Goal: Task Accomplishment & Management: Use online tool/utility

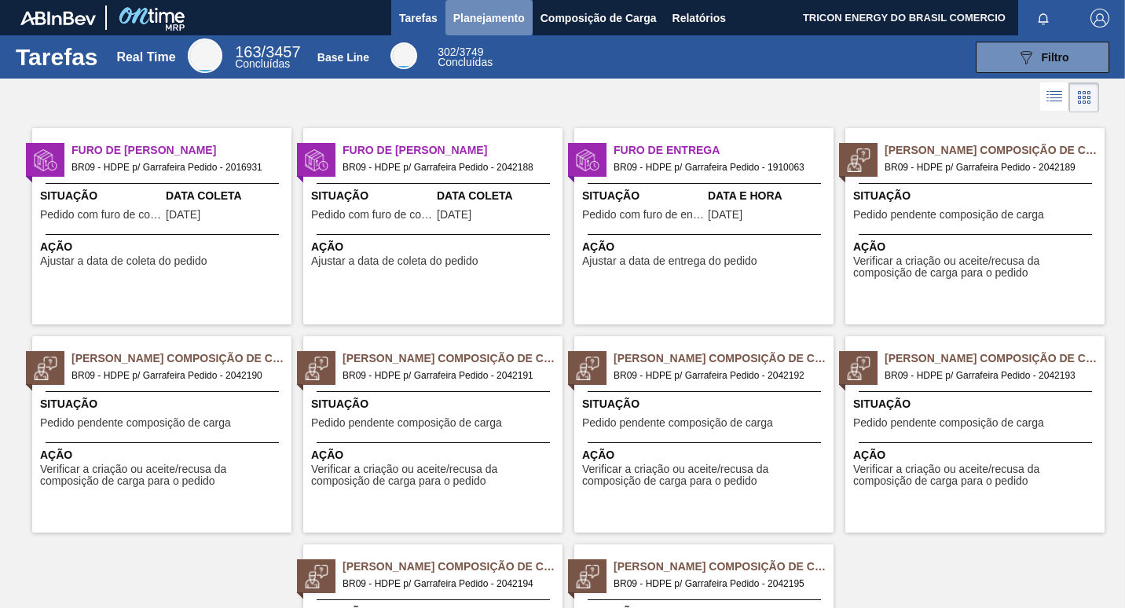
click at [497, 23] on span "Planejamento" at bounding box center [488, 18] width 71 height 19
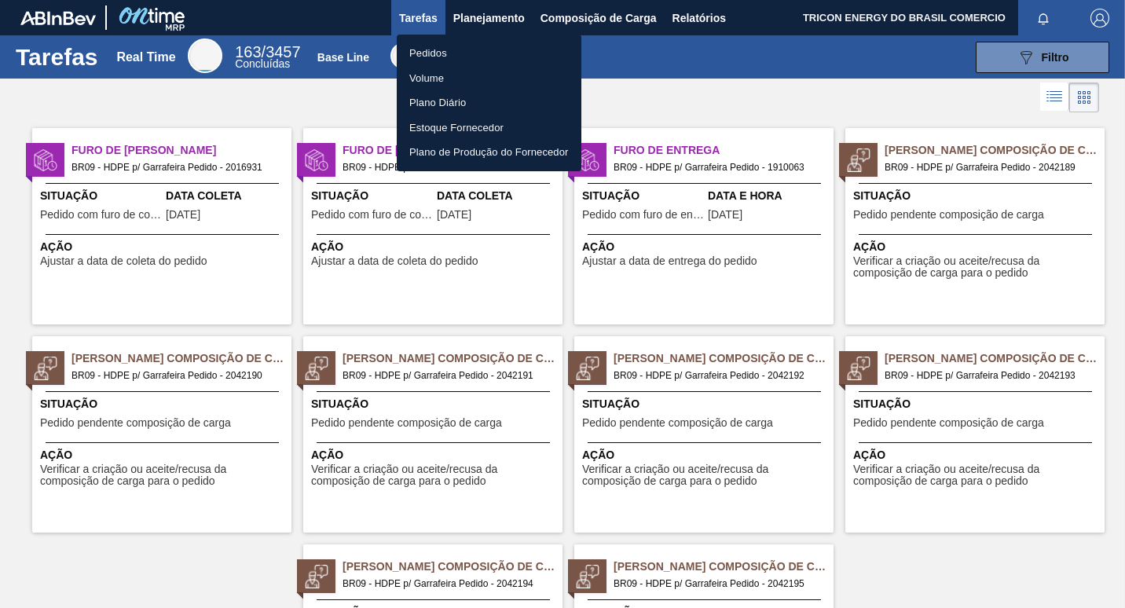
click at [445, 60] on li "Pedidos" at bounding box center [489, 53] width 185 height 25
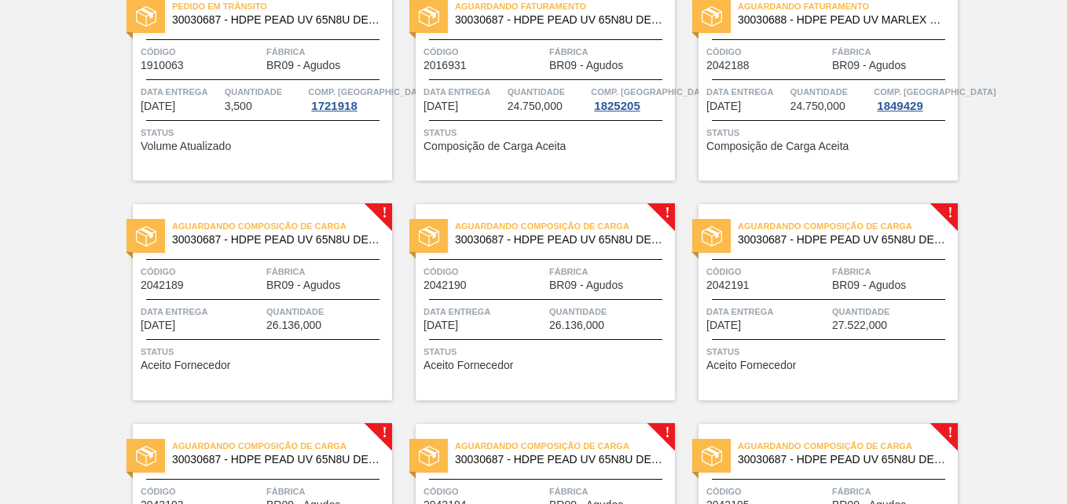
scroll to position [157, 0]
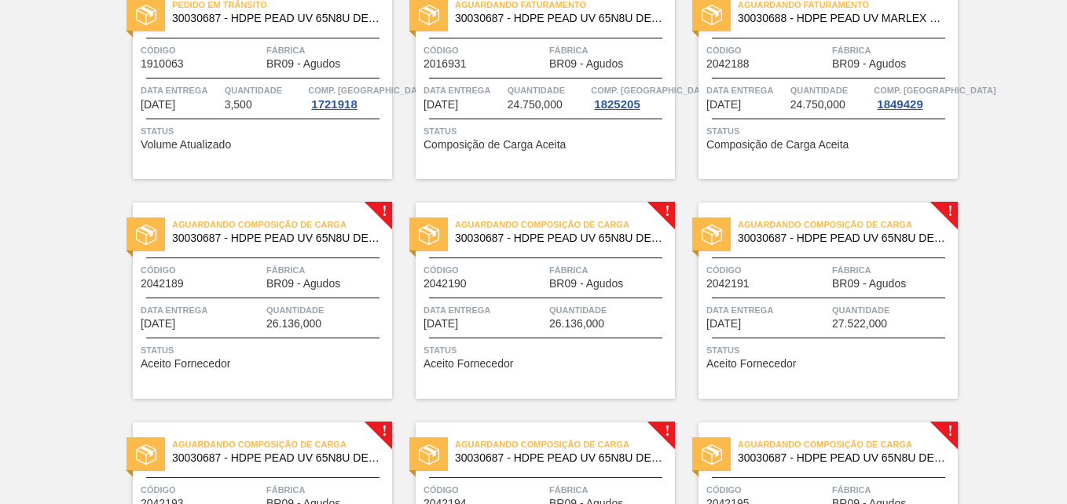
click at [315, 318] on span "26.136,000" at bounding box center [293, 324] width 55 height 12
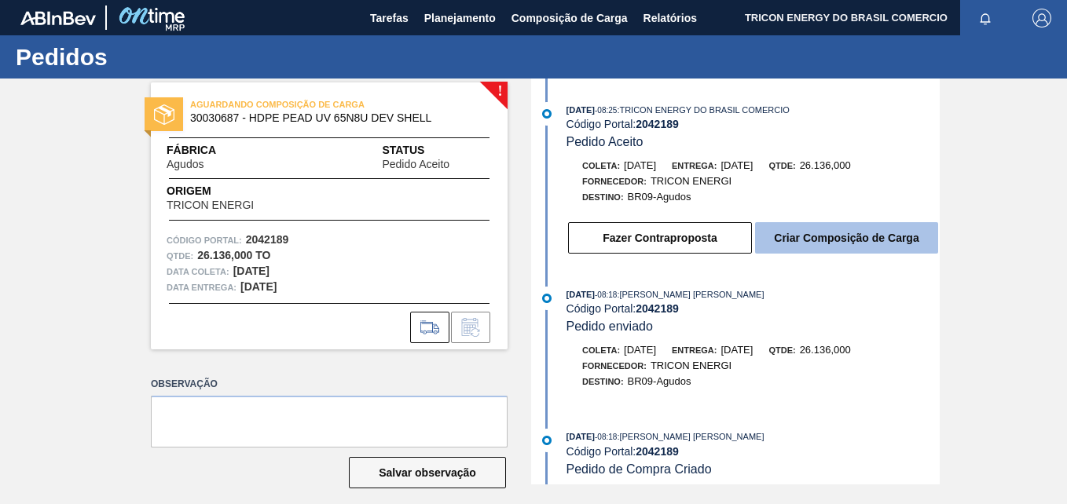
click at [823, 244] on button "Criar Composição de Carga" at bounding box center [846, 237] width 183 height 31
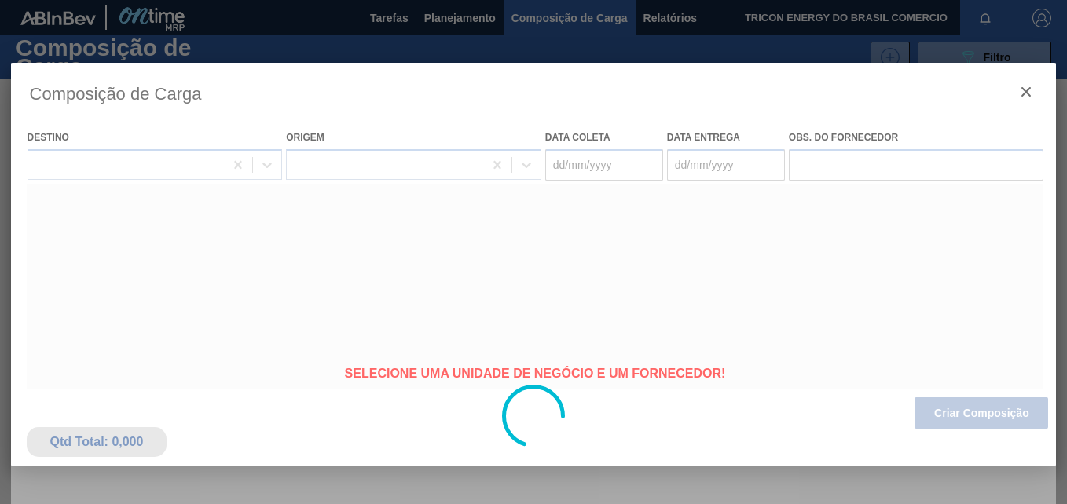
type coleta "[DATE]"
type entrega "[DATE]"
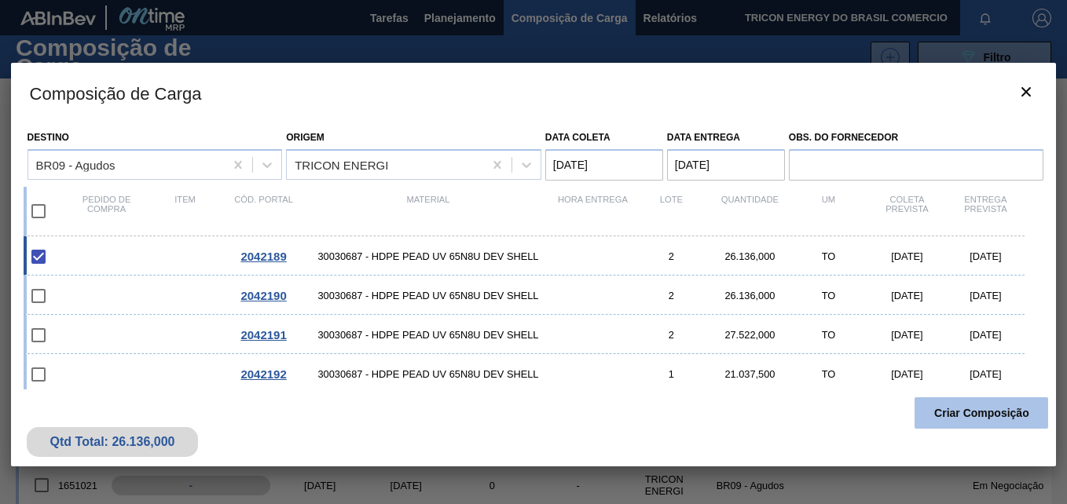
click at [976, 406] on button "Criar Composição" at bounding box center [981, 412] width 134 height 31
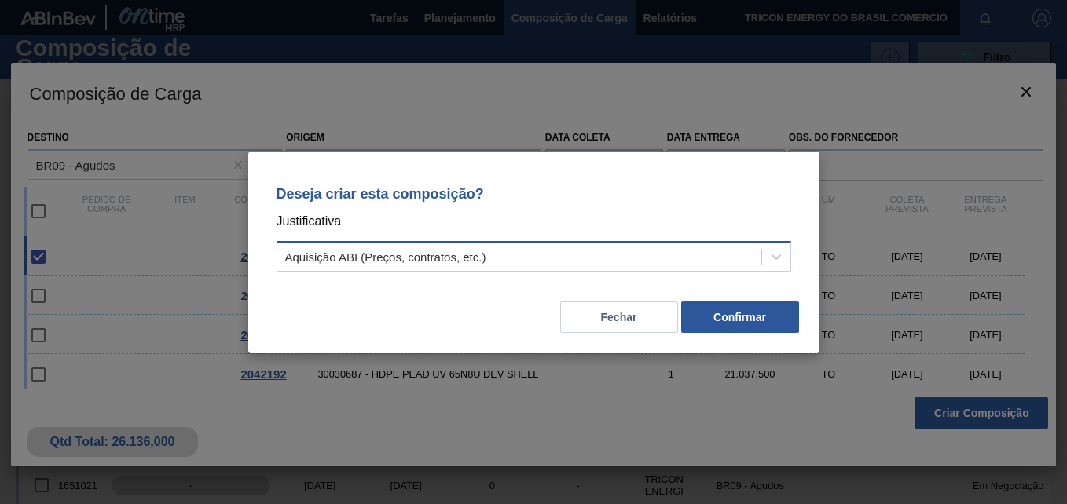
click at [568, 262] on div "Aquisição ABI (Preços, contratos, etc.)" at bounding box center [519, 256] width 484 height 23
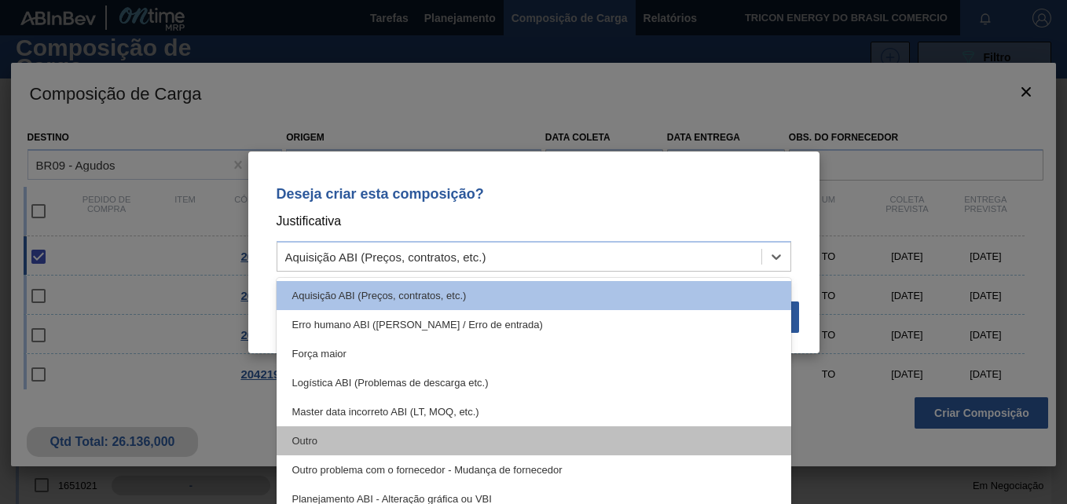
click at [364, 439] on div "Outro" at bounding box center [533, 440] width 514 height 29
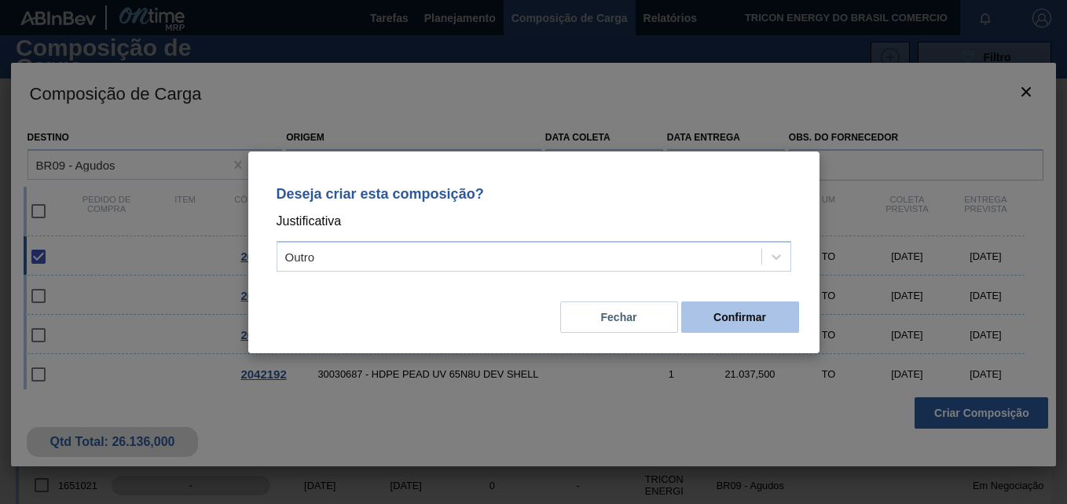
click at [789, 323] on button "Confirmar" at bounding box center [740, 317] width 118 height 31
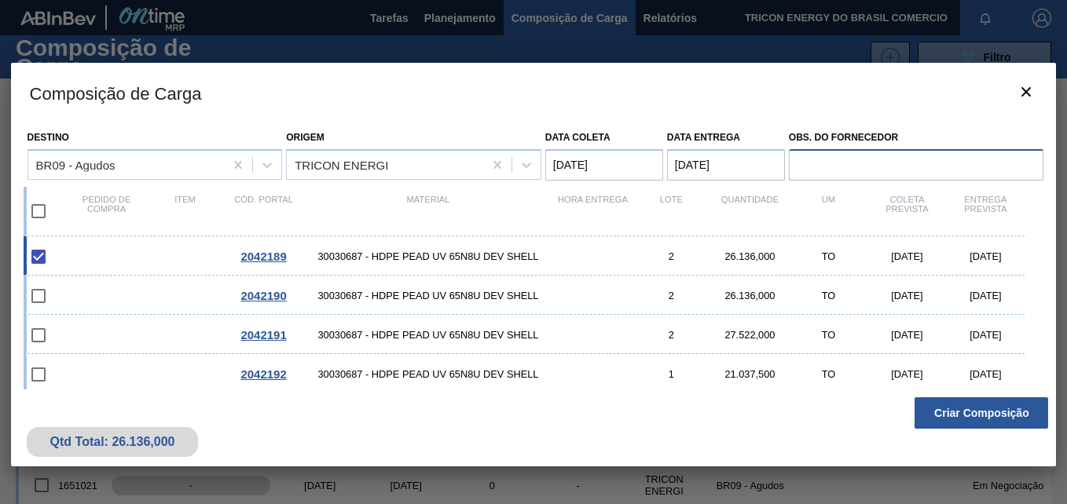
click at [900, 159] on input "Obs. do Fornecedor" at bounding box center [916, 164] width 255 height 31
type input "outros"
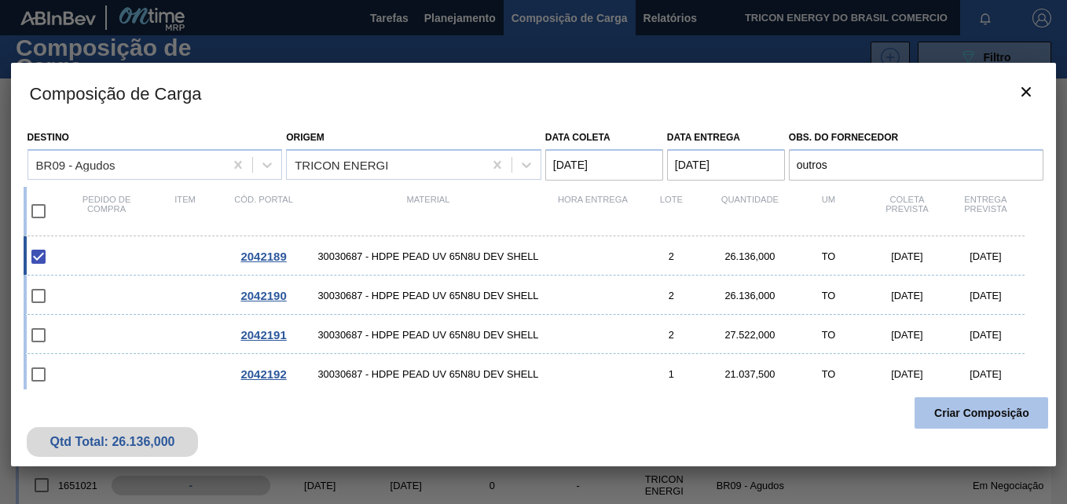
click at [977, 414] on button "Criar Composição" at bounding box center [981, 412] width 134 height 31
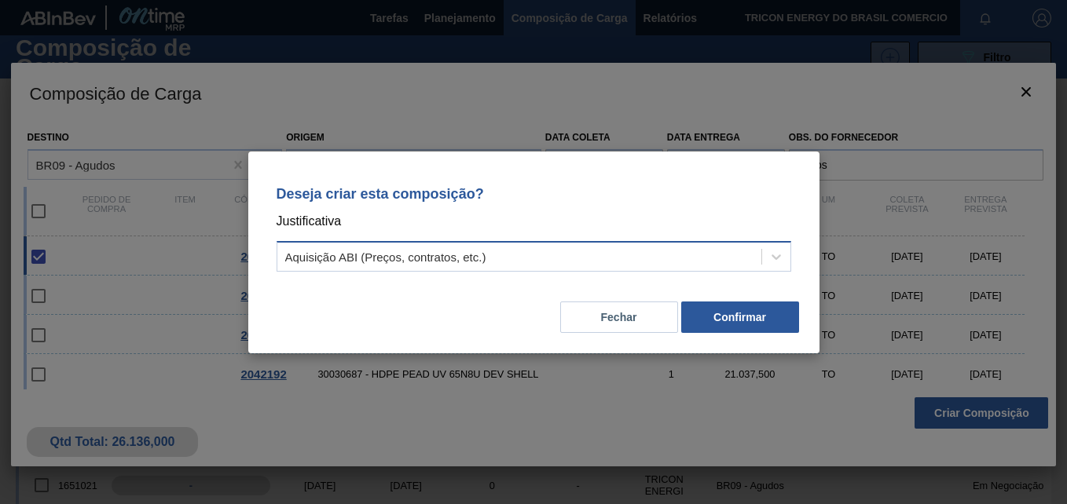
drag, startPoint x: 522, startPoint y: 240, endPoint x: 522, endPoint y: 253, distance: 12.6
click at [522, 247] on div "Aquisição ABI (Preços, contratos, etc.)" at bounding box center [533, 256] width 514 height 31
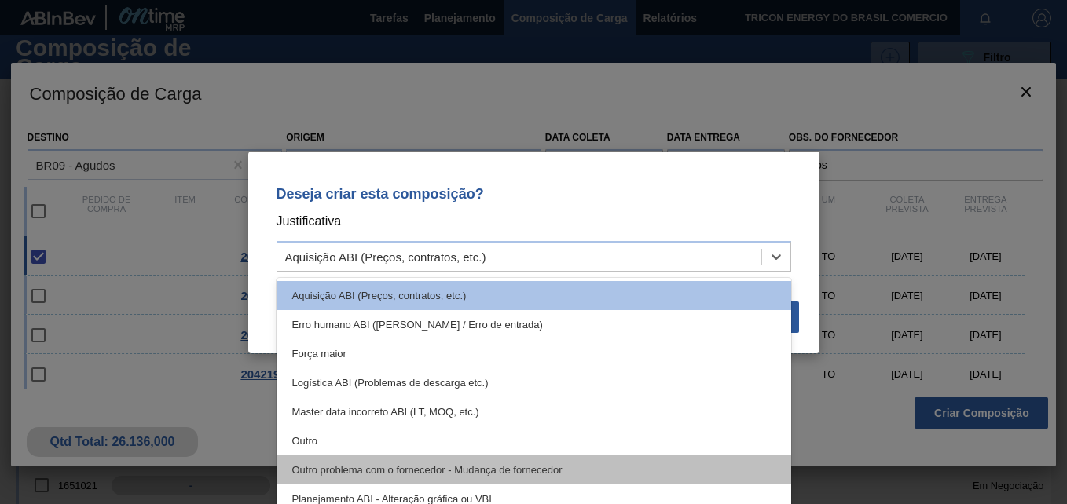
click at [448, 468] on div "Outro problema com o fornecedor - Mudança de fornecedor" at bounding box center [533, 470] width 514 height 29
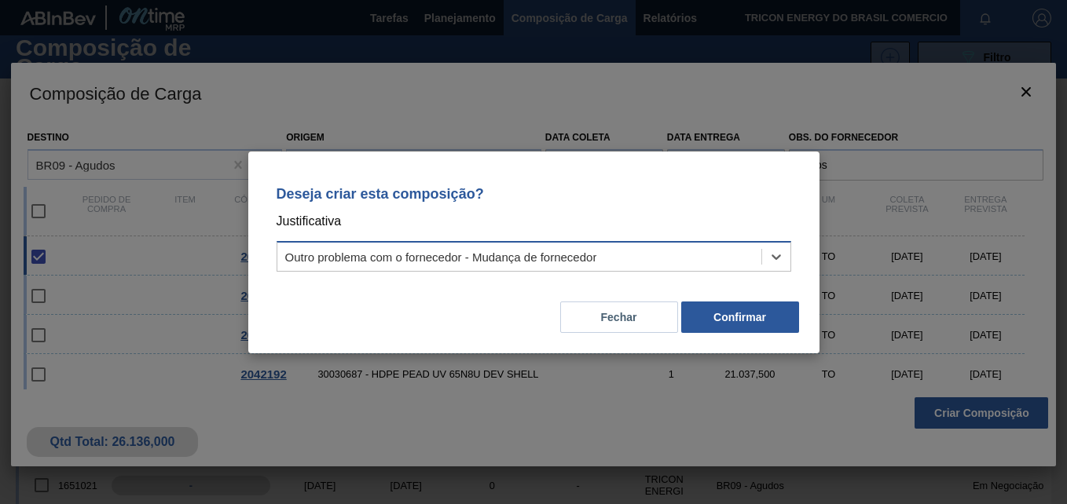
drag, startPoint x: 766, startPoint y: 254, endPoint x: 734, endPoint y: 271, distance: 36.2
click at [764, 254] on div at bounding box center [776, 257] width 28 height 28
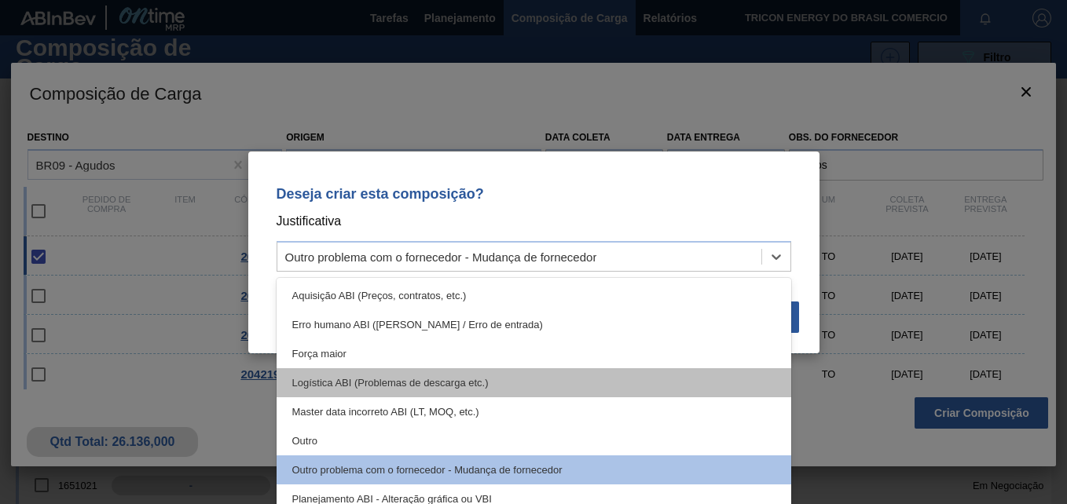
click at [456, 368] on div "Logística ABI (Problemas de descarga etc.)" at bounding box center [533, 382] width 514 height 29
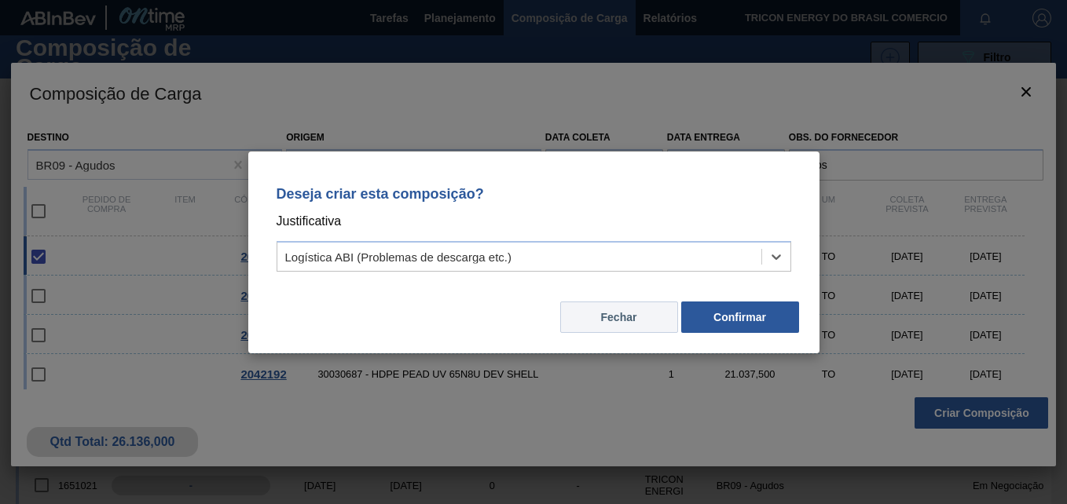
click at [617, 312] on button "Fechar" at bounding box center [619, 317] width 118 height 31
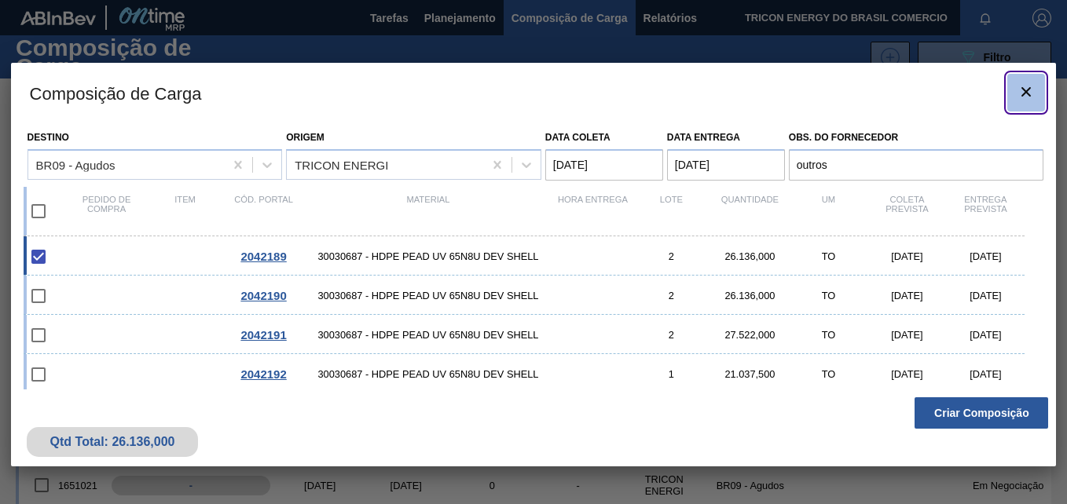
click at [1028, 87] on icon "botão de ícone" at bounding box center [1025, 91] width 19 height 19
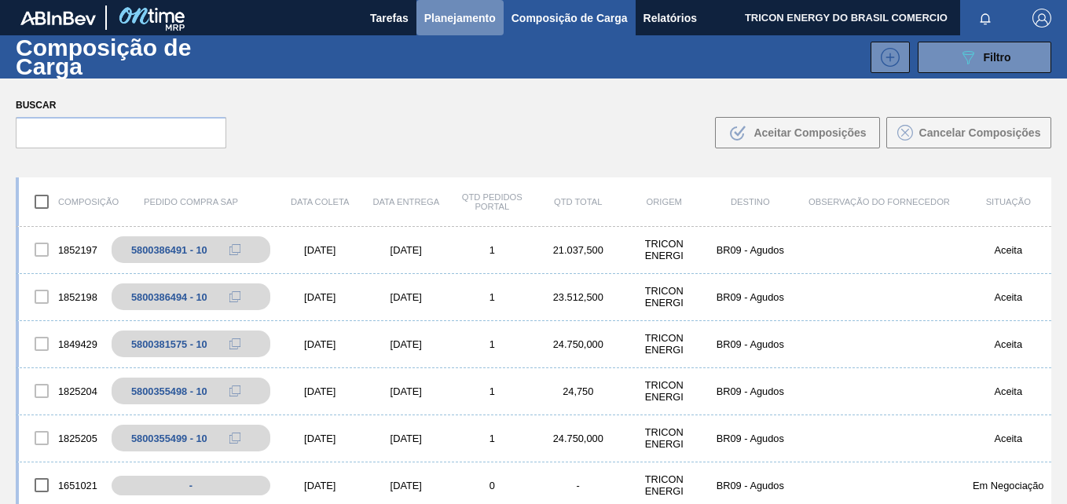
click at [480, 22] on span "Planejamento" at bounding box center [459, 18] width 71 height 19
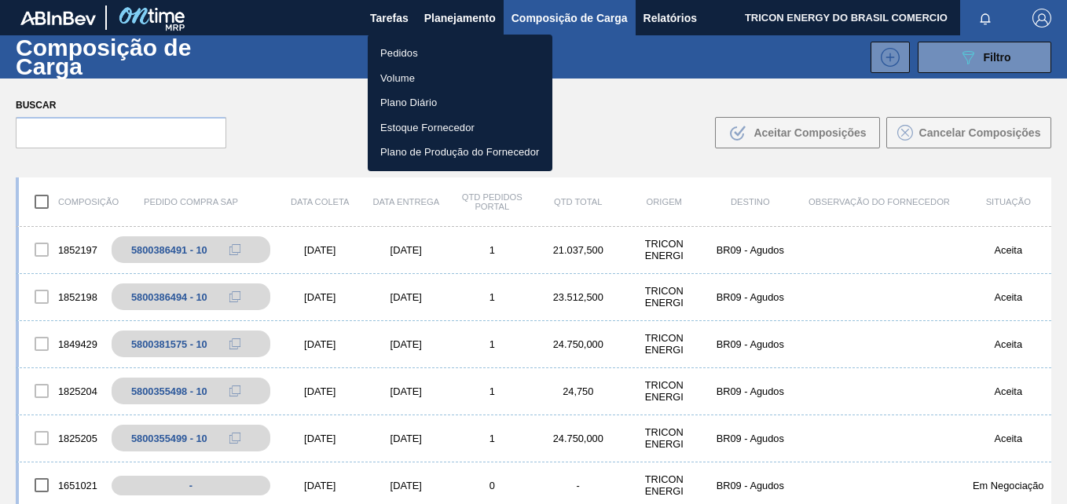
click at [412, 81] on li "Volume" at bounding box center [460, 78] width 185 height 25
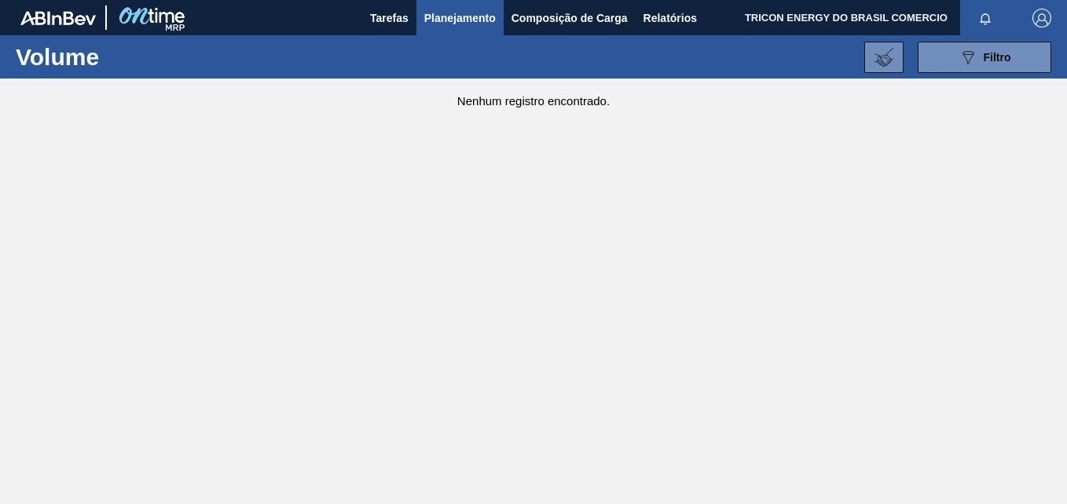
click at [463, 20] on span "Planejamento" at bounding box center [459, 18] width 71 height 19
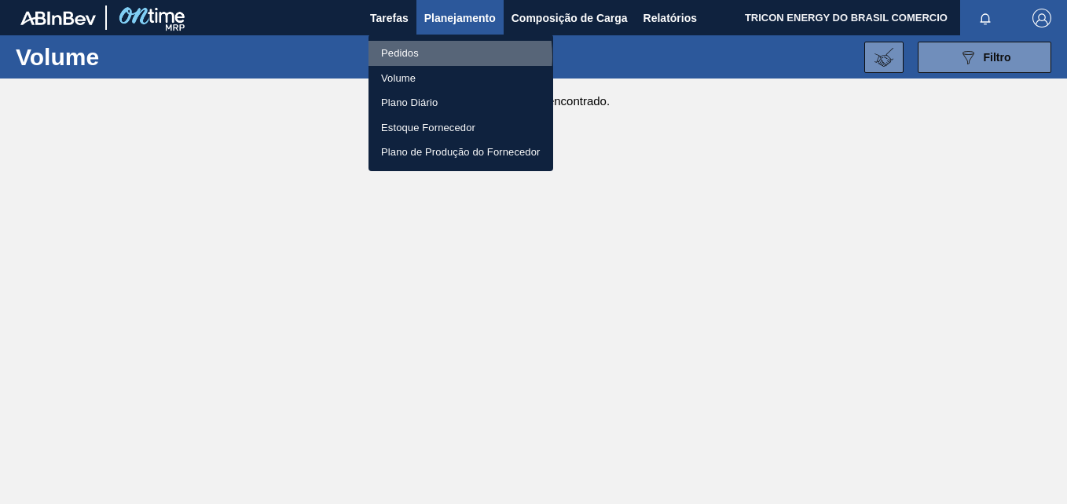
click at [429, 57] on li "Pedidos" at bounding box center [460, 53] width 185 height 25
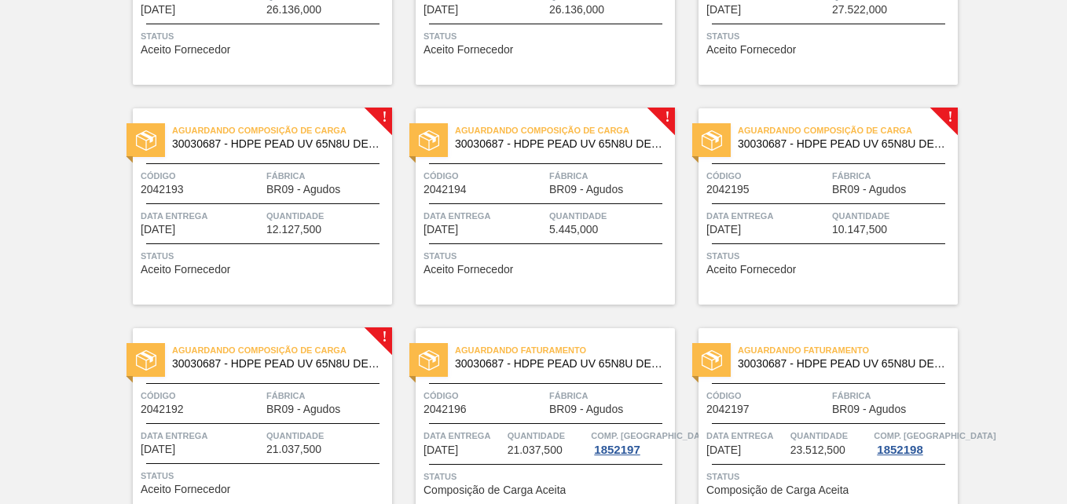
scroll to position [550, 0]
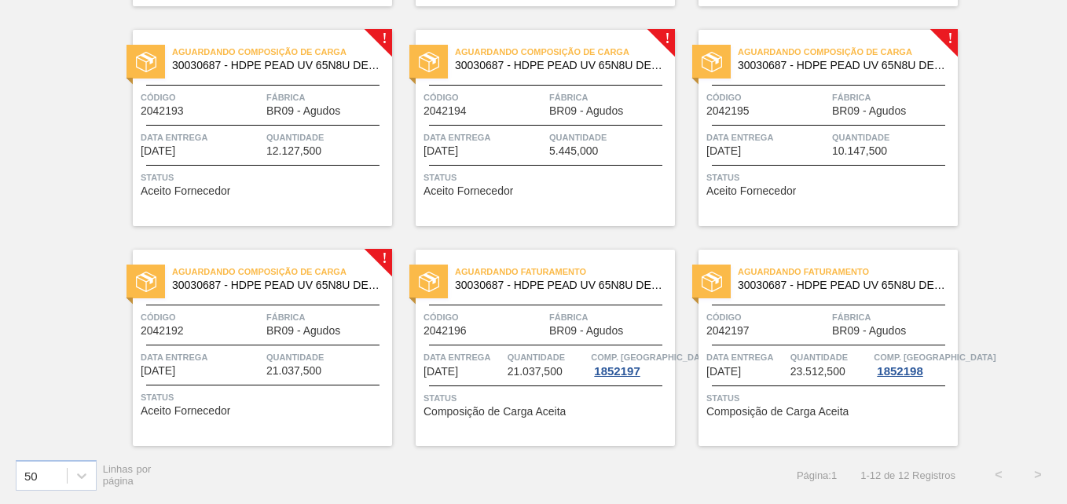
click at [361, 404] on span "Status" at bounding box center [264, 398] width 247 height 16
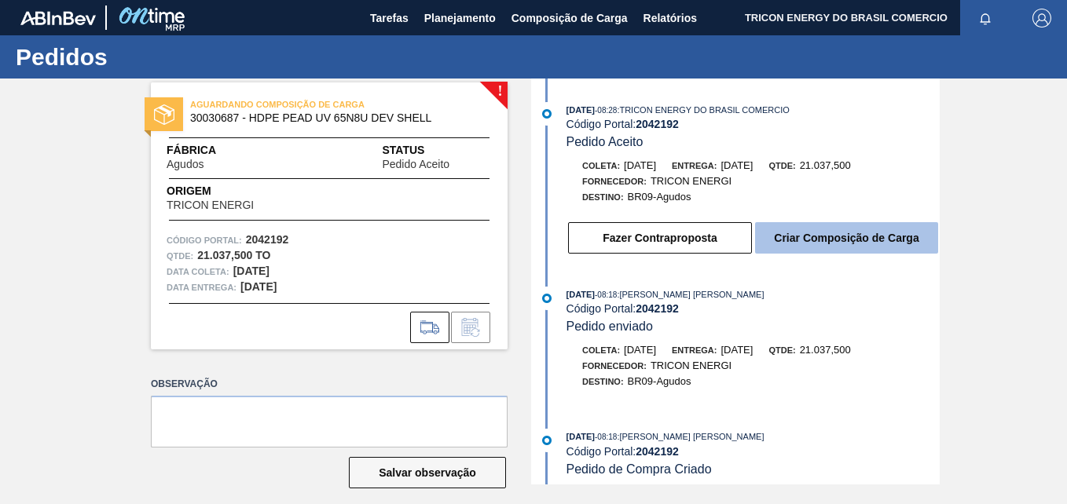
click at [796, 243] on button "Criar Composição de Carga" at bounding box center [846, 237] width 183 height 31
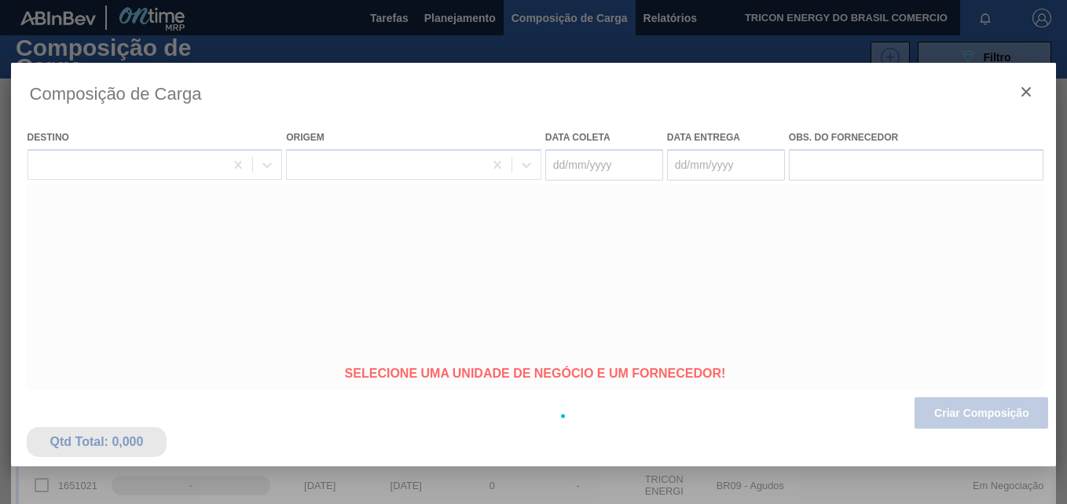
type coleta "[DATE]"
type entrega "[DATE]"
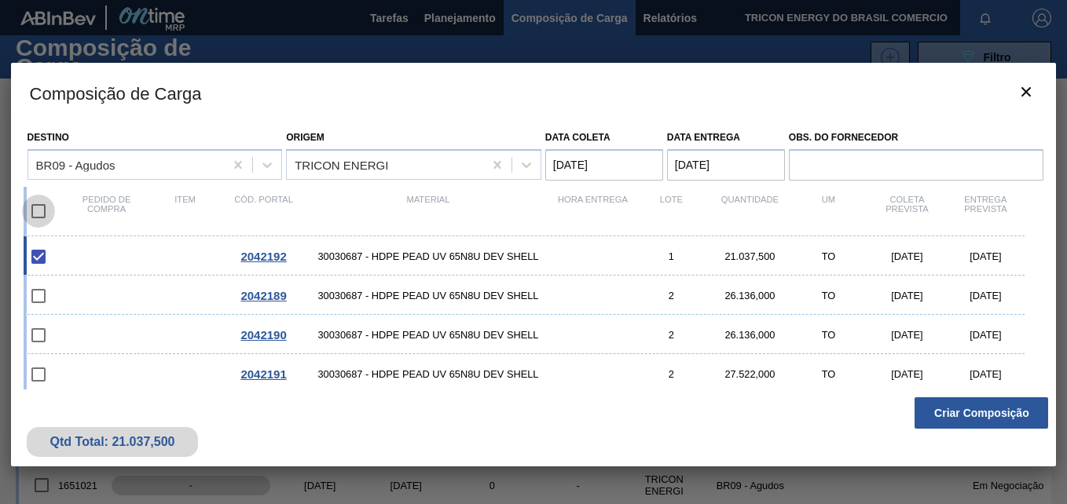
click at [42, 211] on input "checkbox" at bounding box center [38, 211] width 33 height 33
checkbox input "true"
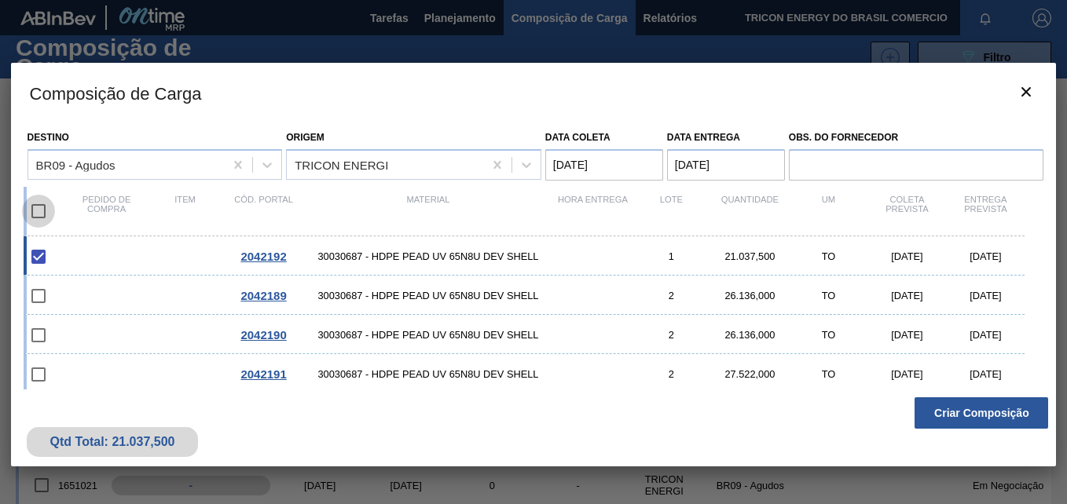
checkbox input "true"
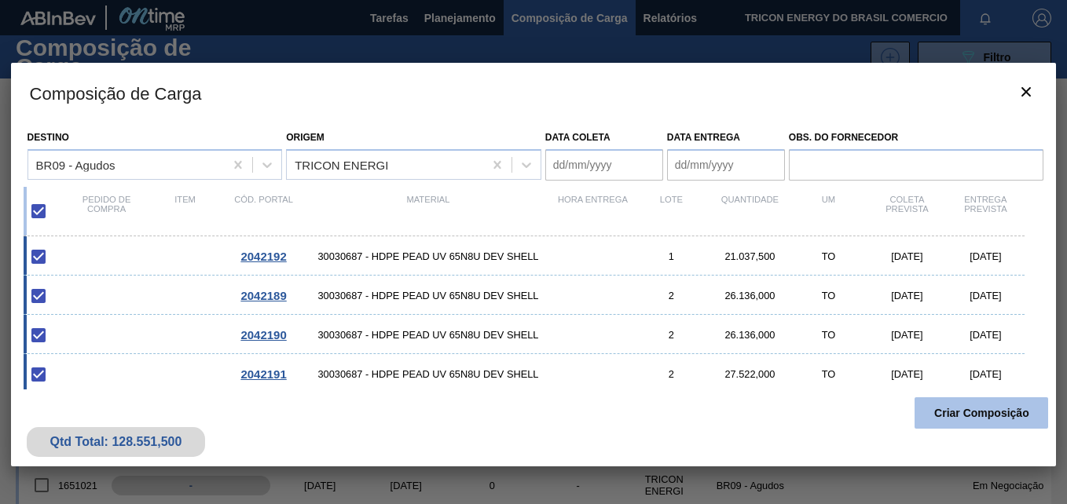
click at [974, 413] on button "Criar Composição" at bounding box center [981, 412] width 134 height 31
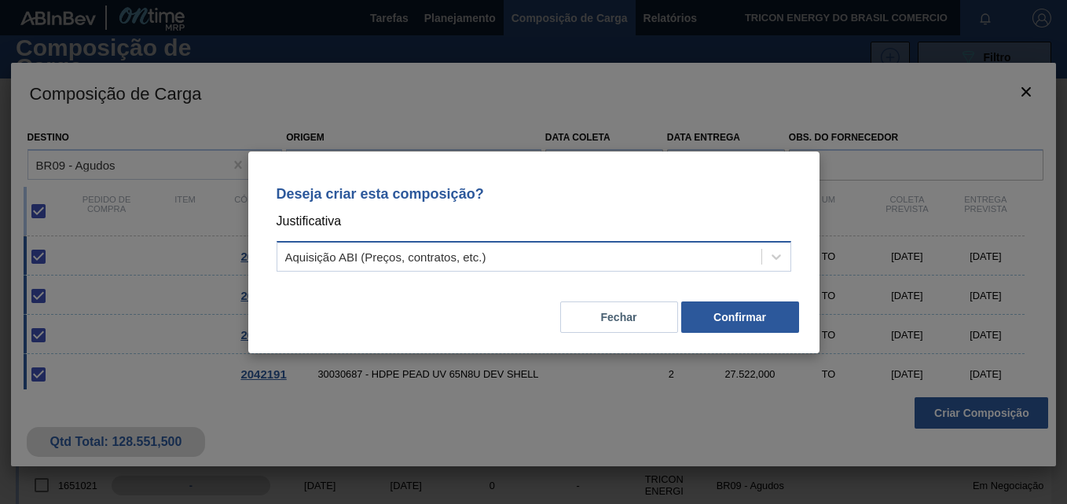
click at [549, 265] on div "Aquisição ABI (Preços, contratos, etc.)" at bounding box center [519, 256] width 484 height 23
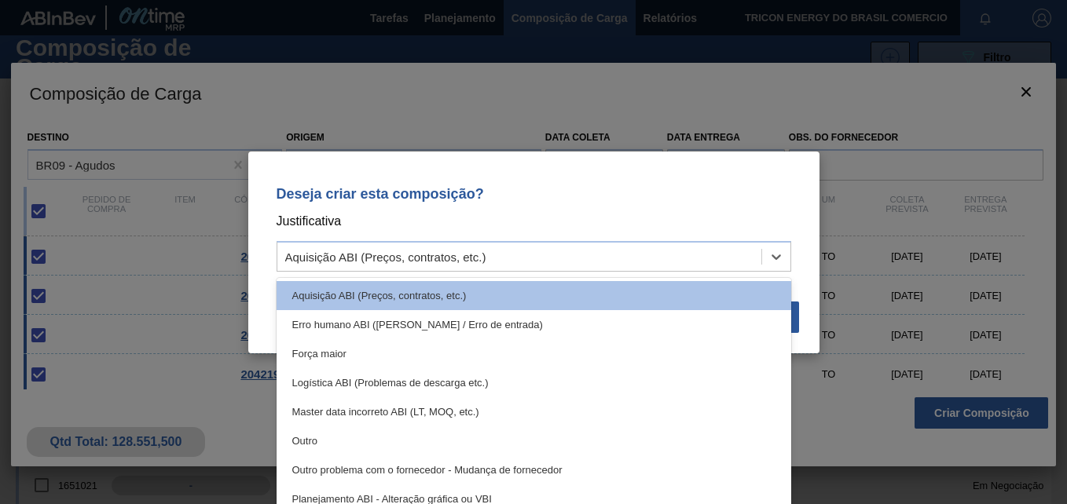
drag, startPoint x: 355, startPoint y: 438, endPoint x: 421, endPoint y: 396, distance: 78.4
click at [355, 437] on div "Outro" at bounding box center [533, 440] width 514 height 29
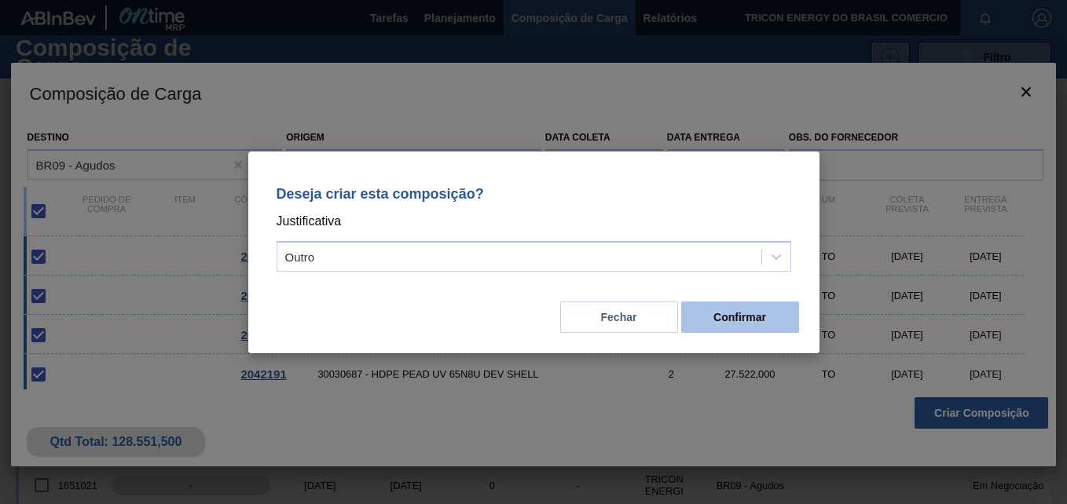
click at [716, 315] on button "Confirmar" at bounding box center [740, 317] width 118 height 31
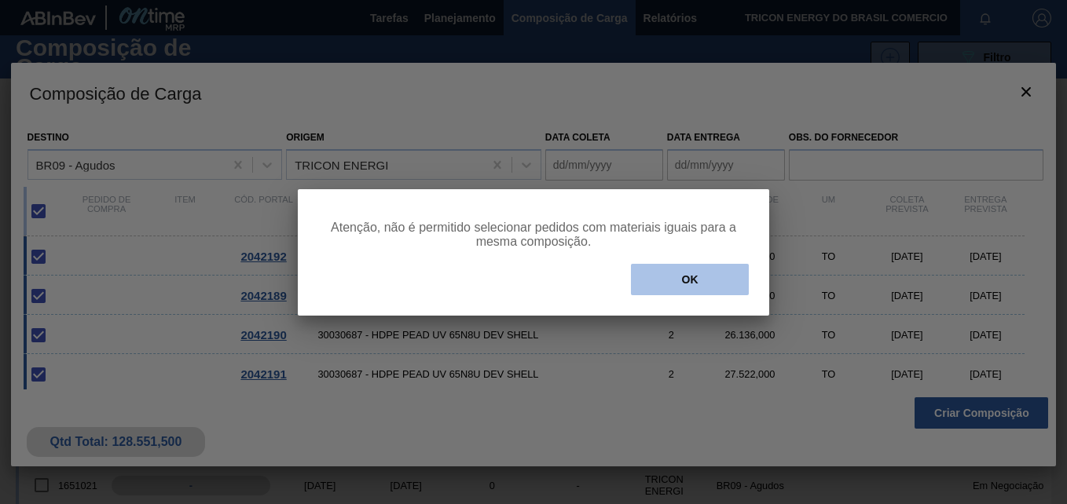
click at [661, 280] on button "OK" at bounding box center [690, 279] width 118 height 31
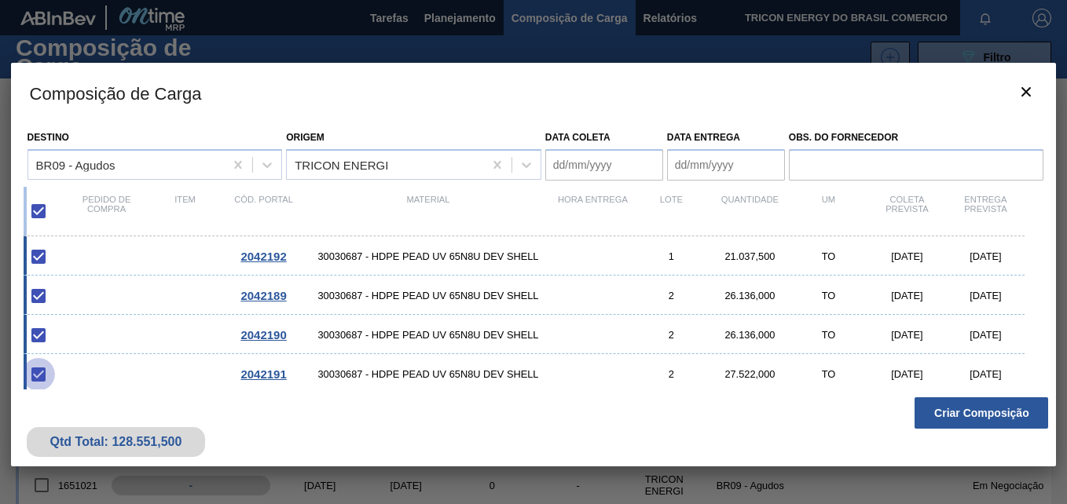
click at [35, 369] on input "checkbox" at bounding box center [38, 374] width 33 height 33
checkbox input "true"
click at [35, 215] on input "checkbox" at bounding box center [38, 211] width 33 height 33
checkbox input "false"
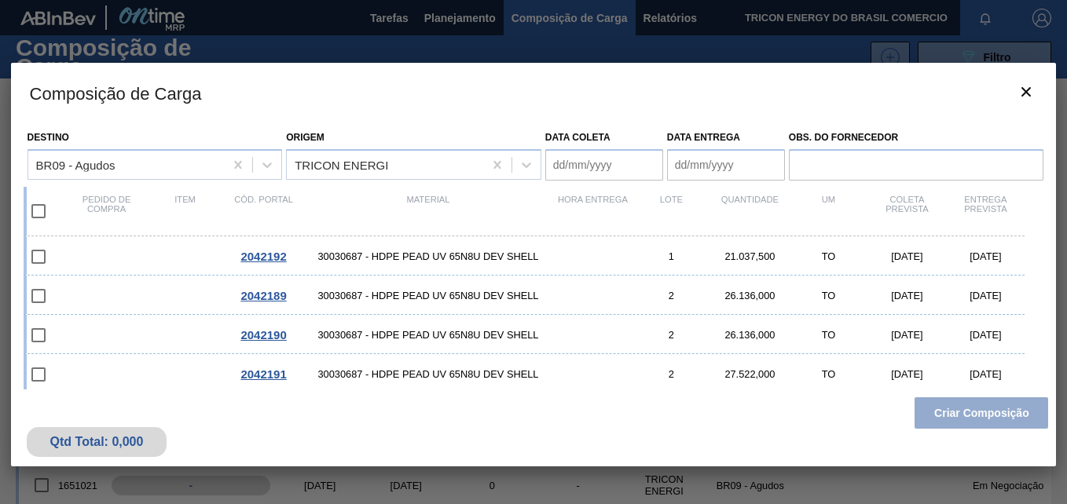
checkbox input "false"
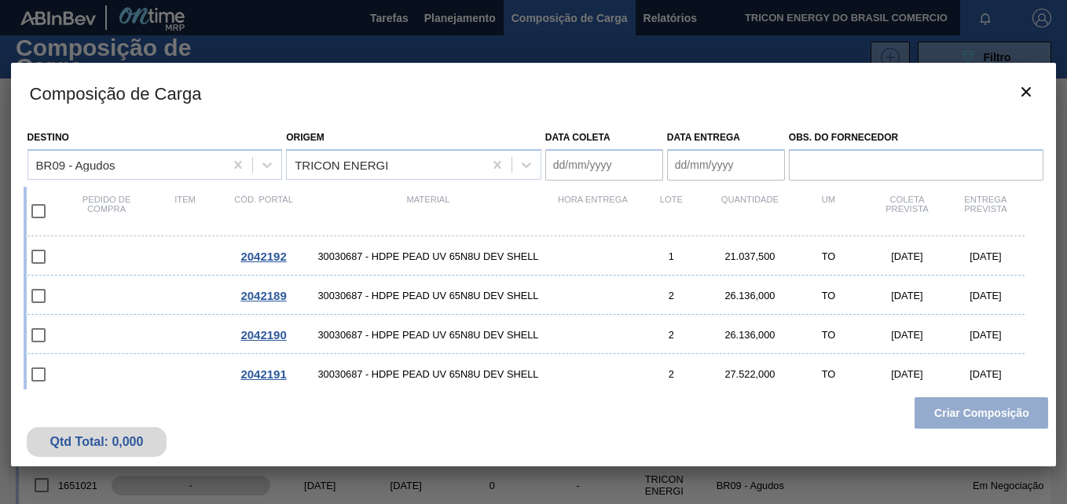
checkbox input "false"
click at [41, 258] on input "checkbox" at bounding box center [38, 256] width 33 height 33
click at [37, 258] on input "checkbox" at bounding box center [38, 256] width 33 height 33
checkbox input "false"
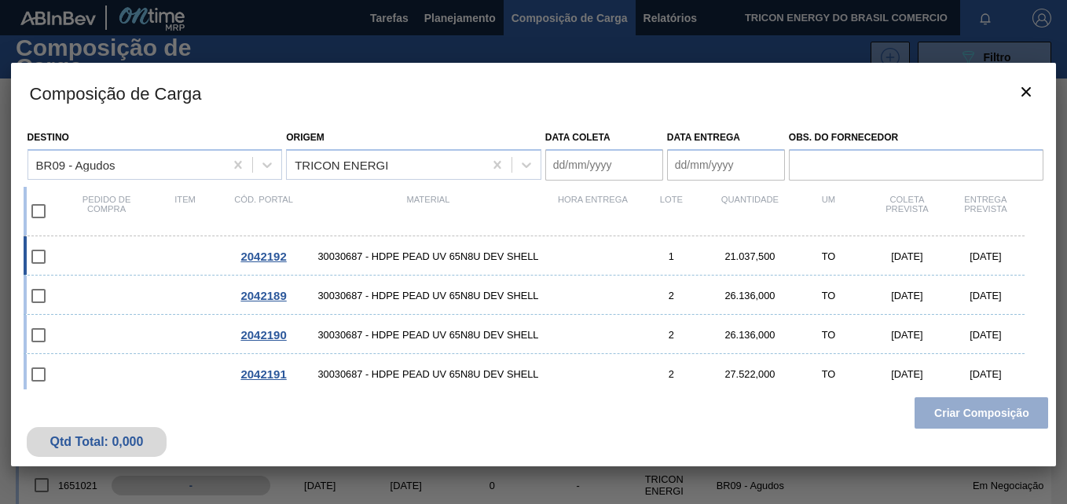
click at [394, 251] on span "30030687 - HDPE PEAD UV 65N8U DEV SHELL" at bounding box center [428, 257] width 251 height 12
type coleta "[DATE]"
type entrega "[DATE]"
checkbox input "true"
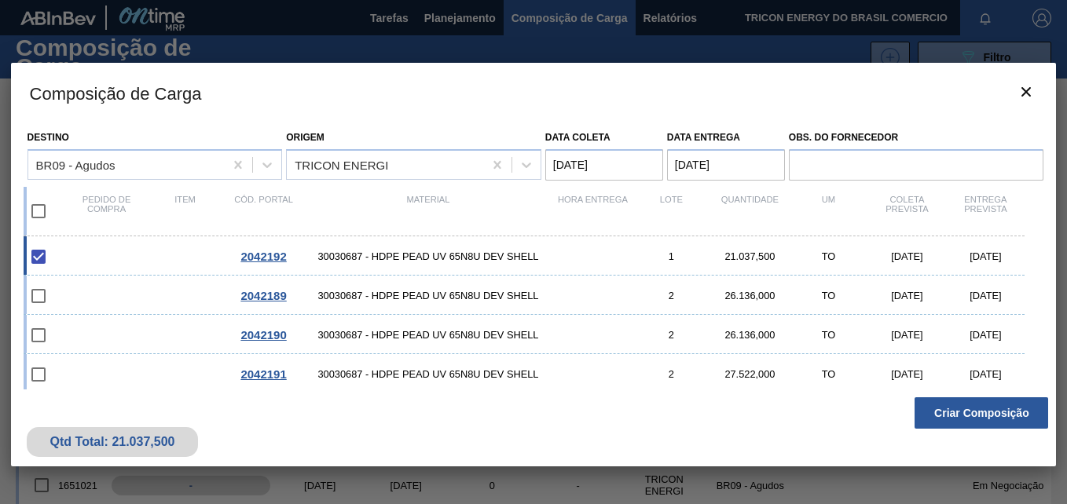
drag, startPoint x: 392, startPoint y: 253, endPoint x: 258, endPoint y: 260, distance: 133.7
click at [258, 260] on span "2042192" at bounding box center [263, 256] width 46 height 13
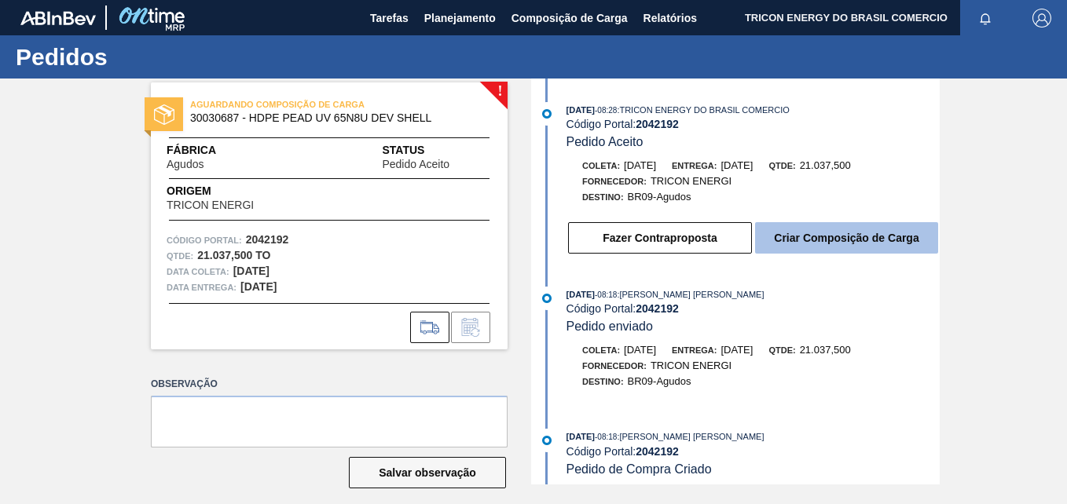
click at [869, 236] on button "Criar Composição de Carga" at bounding box center [846, 237] width 183 height 31
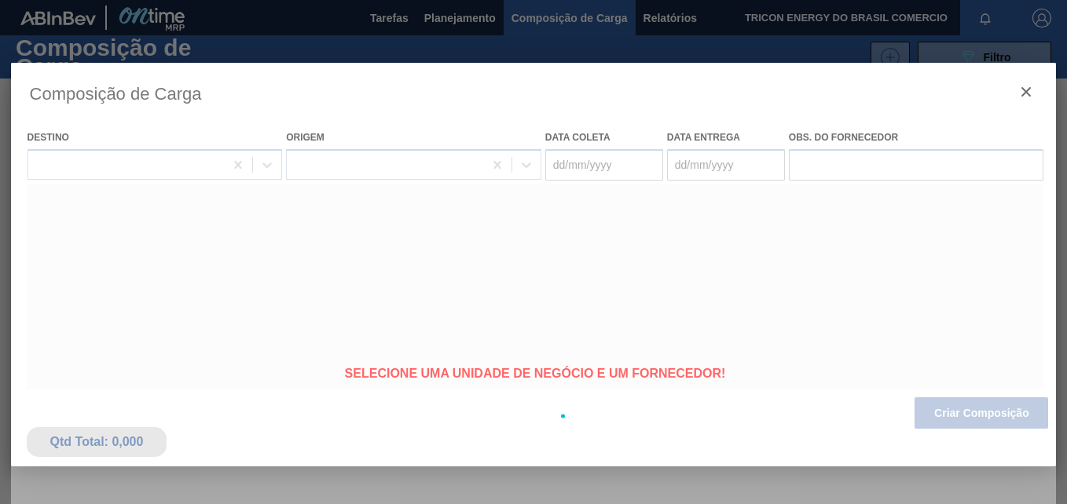
type coleta "[DATE]"
type entrega "[DATE]"
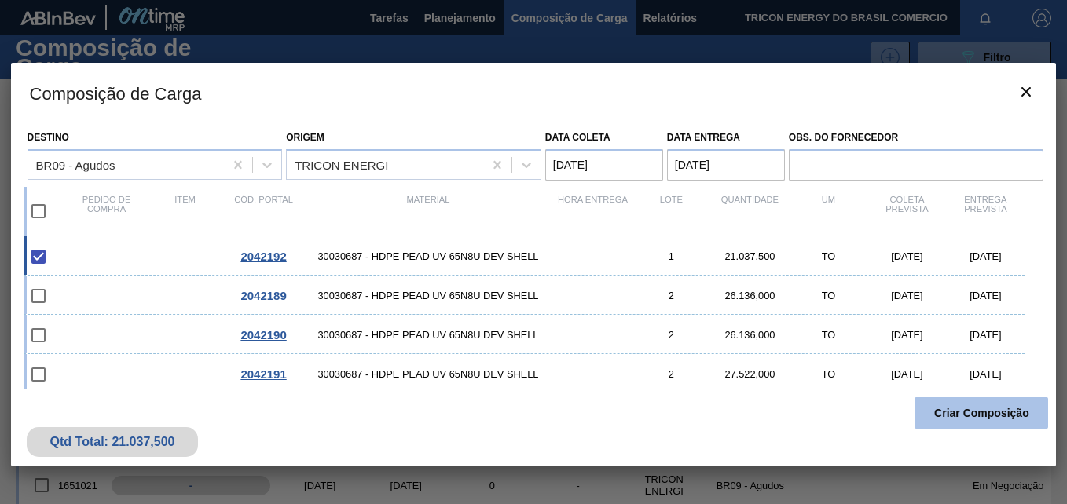
click at [952, 412] on button "Criar Composição" at bounding box center [981, 412] width 134 height 31
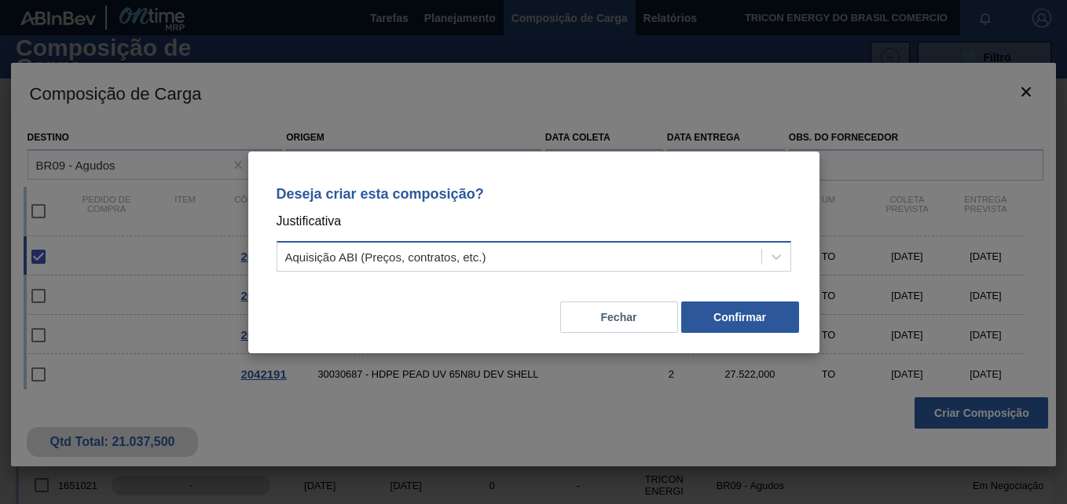
click at [517, 257] on div "Aquisição ABI (Preços, contratos, etc.)" at bounding box center [519, 256] width 484 height 23
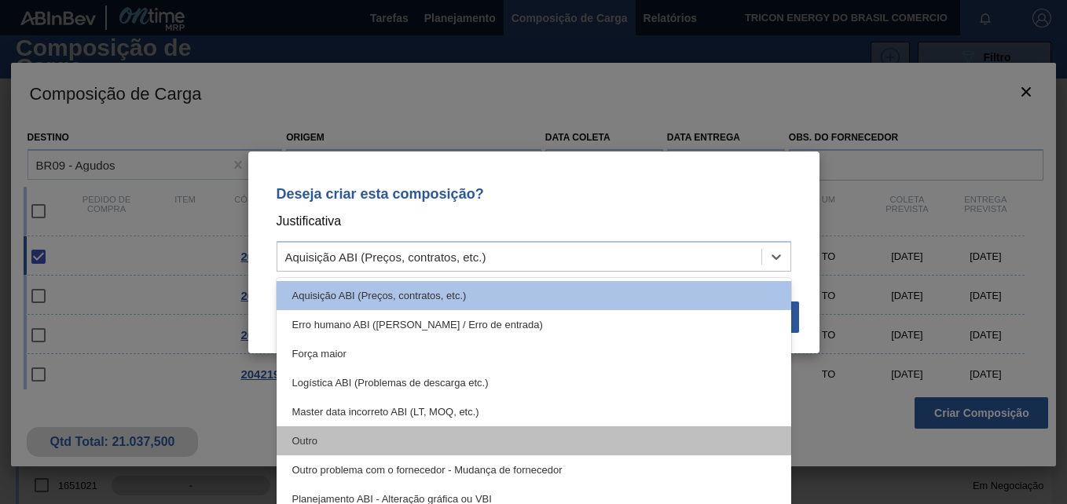
click at [375, 440] on div "Outro" at bounding box center [533, 440] width 514 height 29
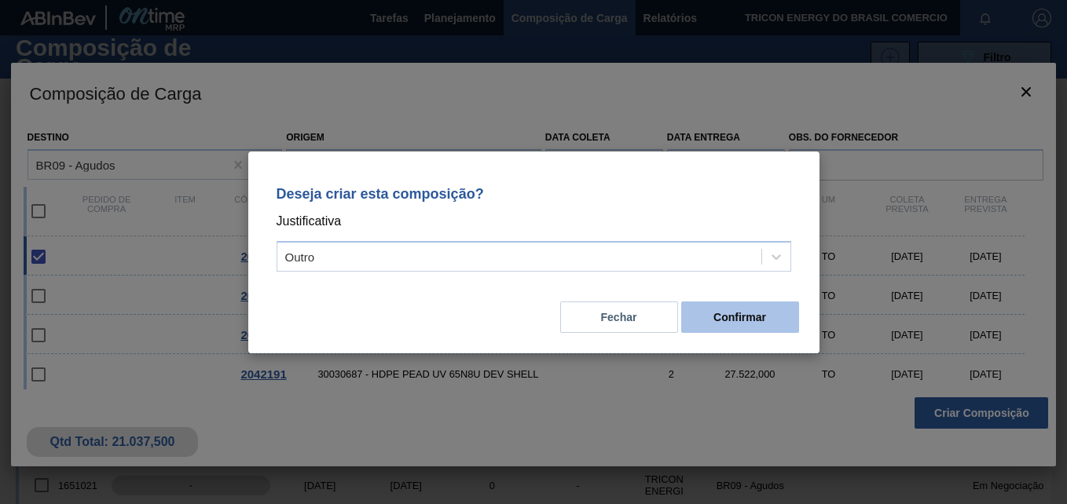
click at [791, 328] on button "Confirmar" at bounding box center [740, 317] width 118 height 31
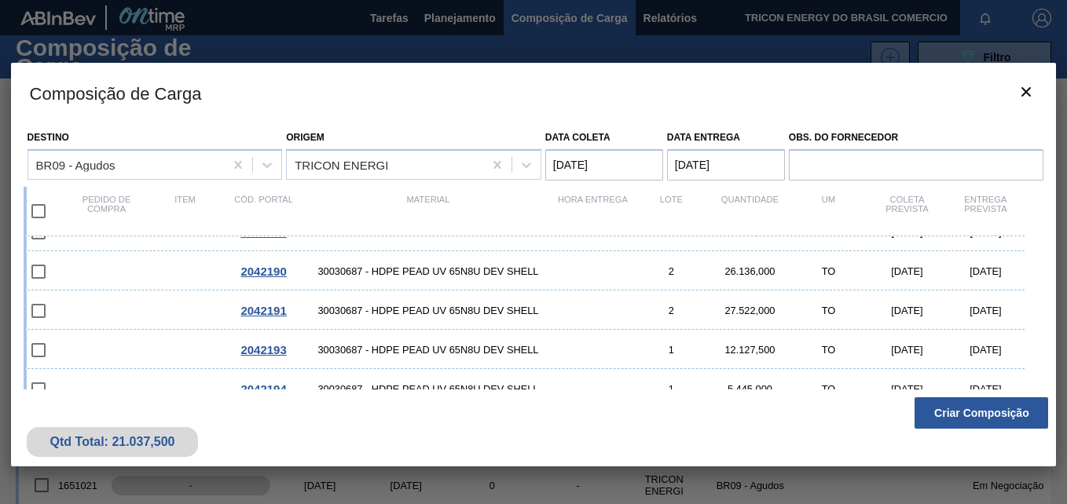
scroll to position [83, 0]
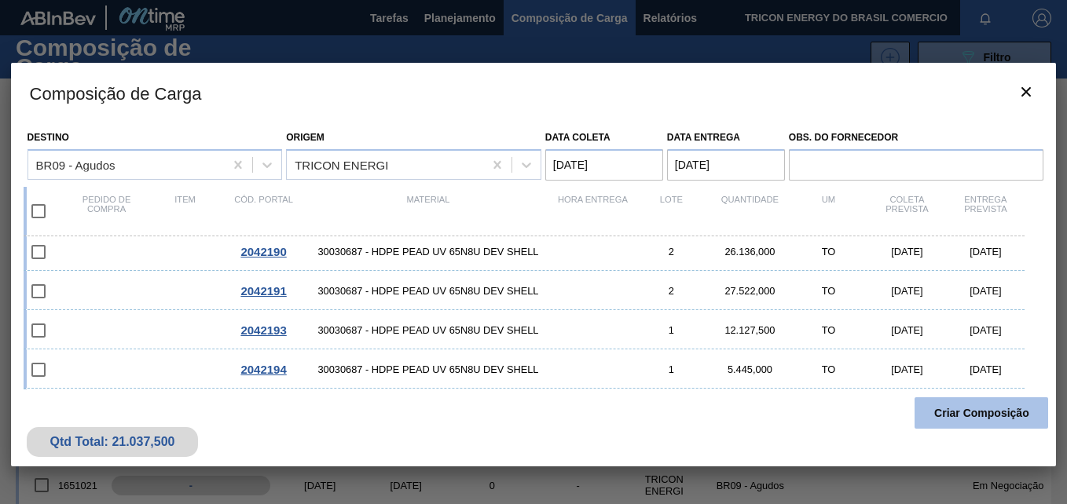
click at [991, 418] on button "Criar Composição" at bounding box center [981, 412] width 134 height 31
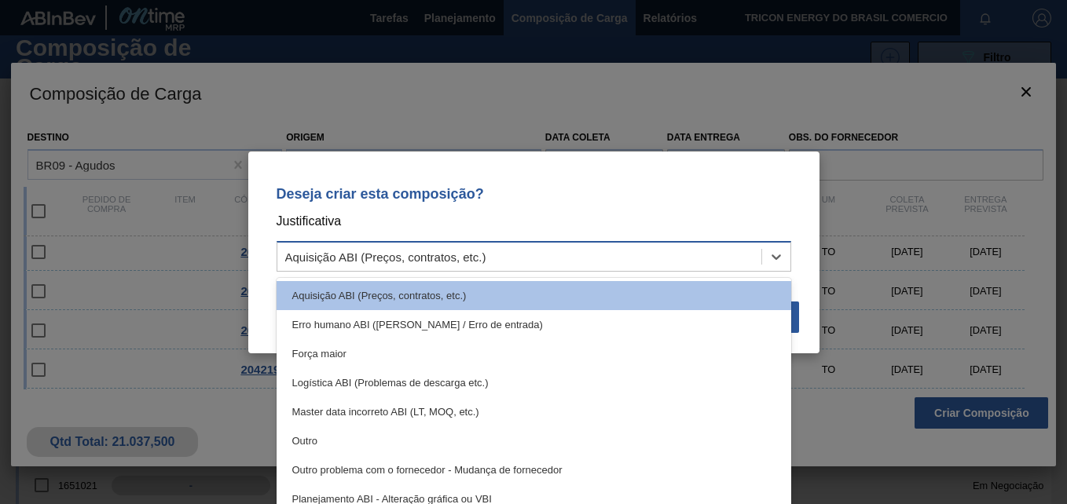
click at [525, 265] on div "Aquisição ABI (Preços, contratos, etc.)" at bounding box center [519, 256] width 484 height 23
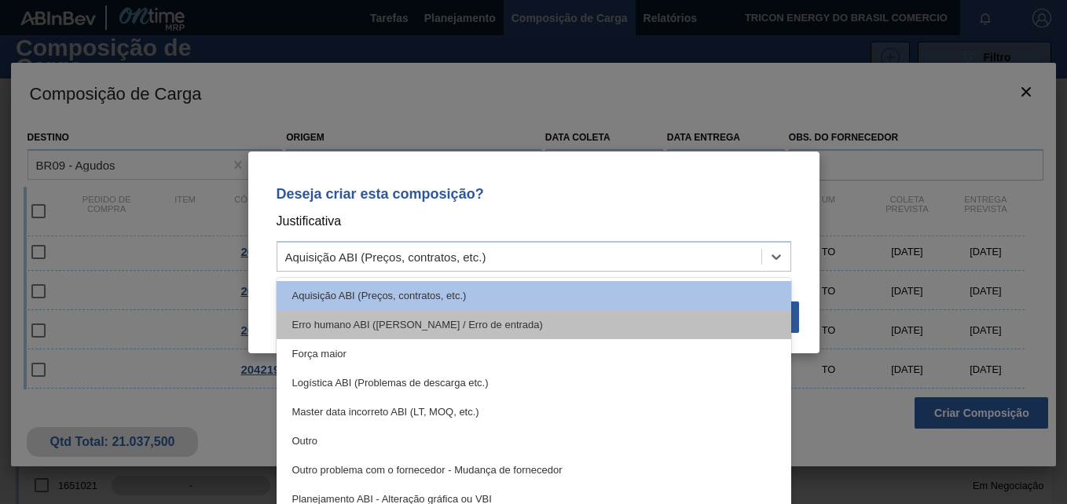
click at [547, 325] on div "Erro humano ABI ([PERSON_NAME] / Erro de entrada)" at bounding box center [533, 324] width 514 height 29
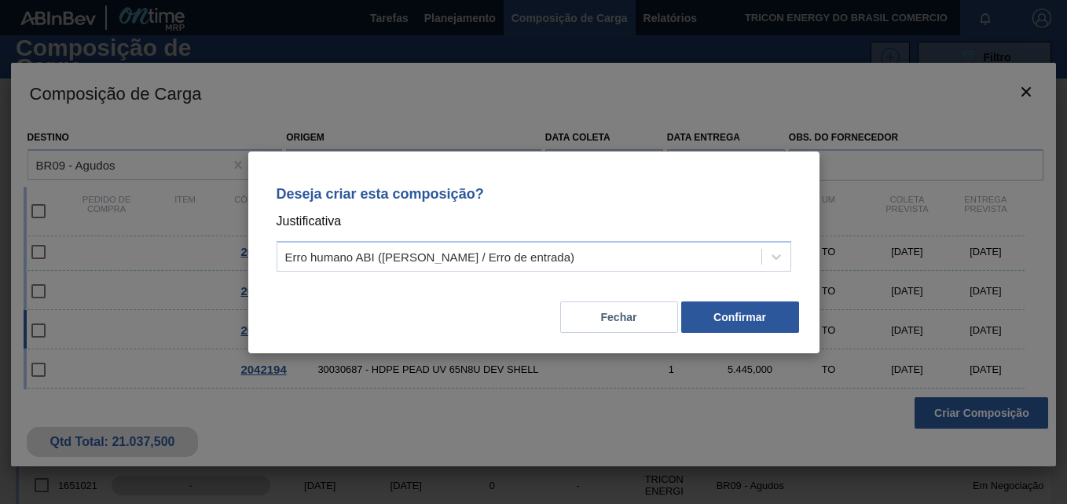
click at [724, 310] on button "Confirmar" at bounding box center [740, 317] width 118 height 31
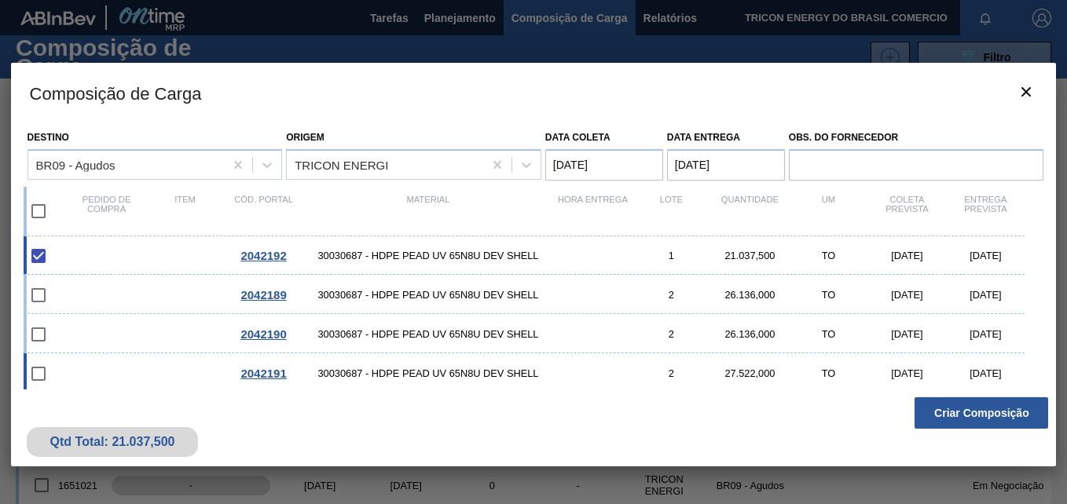
scroll to position [0, 0]
click at [1021, 93] on icon "botão de ícone" at bounding box center [1025, 91] width 19 height 19
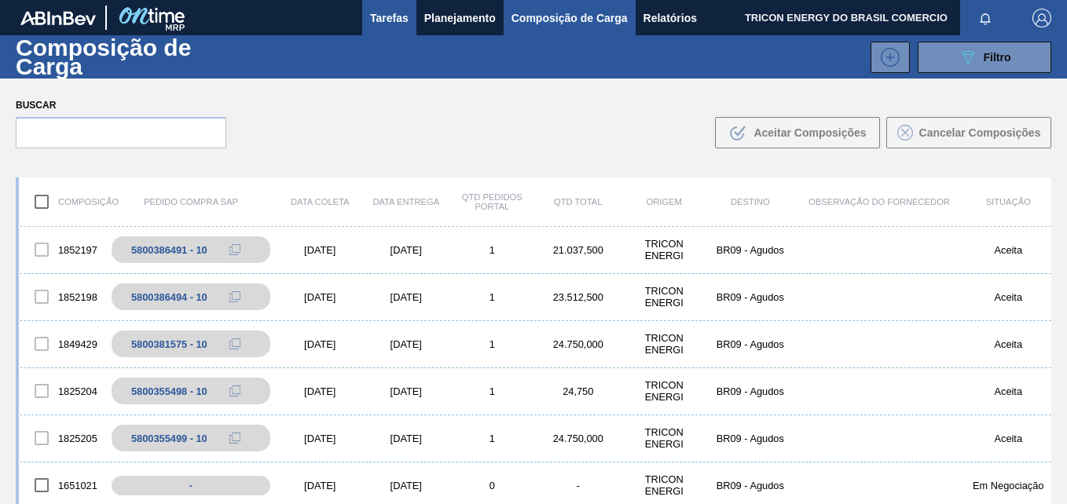
click at [393, 18] on span "Tarefas" at bounding box center [389, 18] width 38 height 19
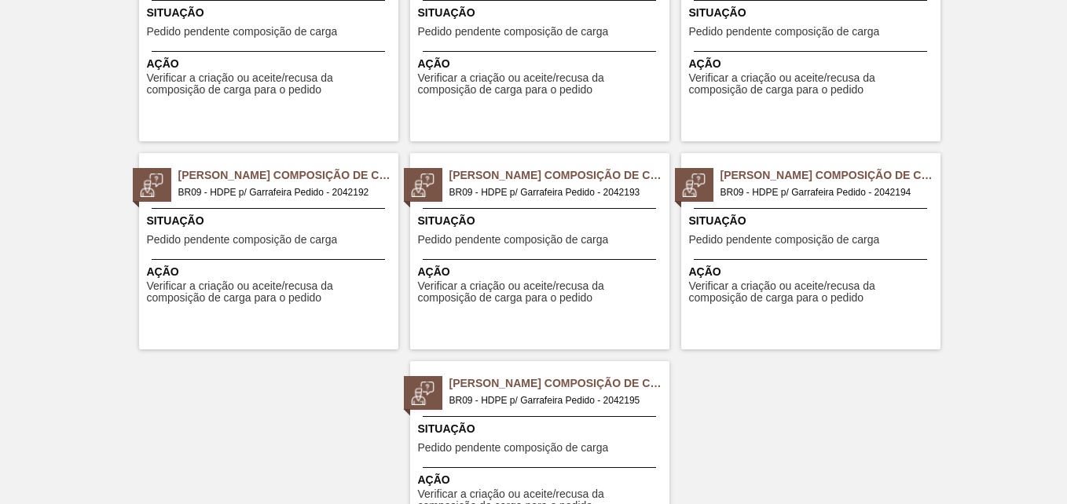
scroll to position [393, 0]
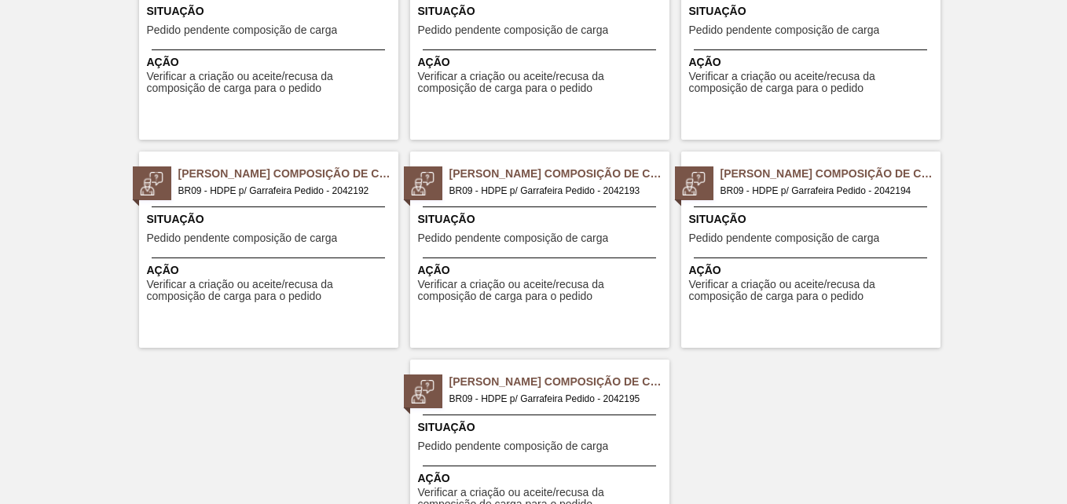
click at [501, 423] on span "Situação" at bounding box center [541, 427] width 247 height 16
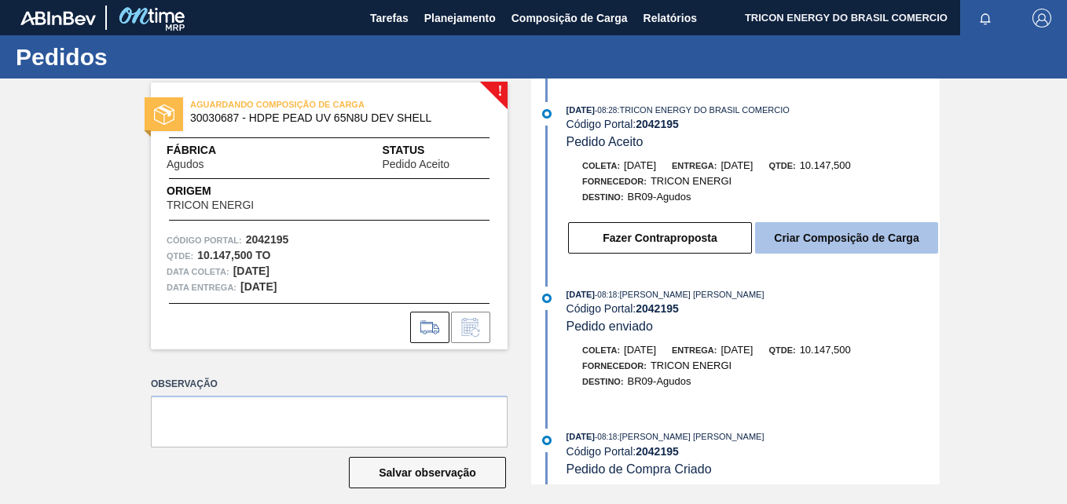
click at [846, 234] on button "Criar Composição de Carga" at bounding box center [846, 237] width 183 height 31
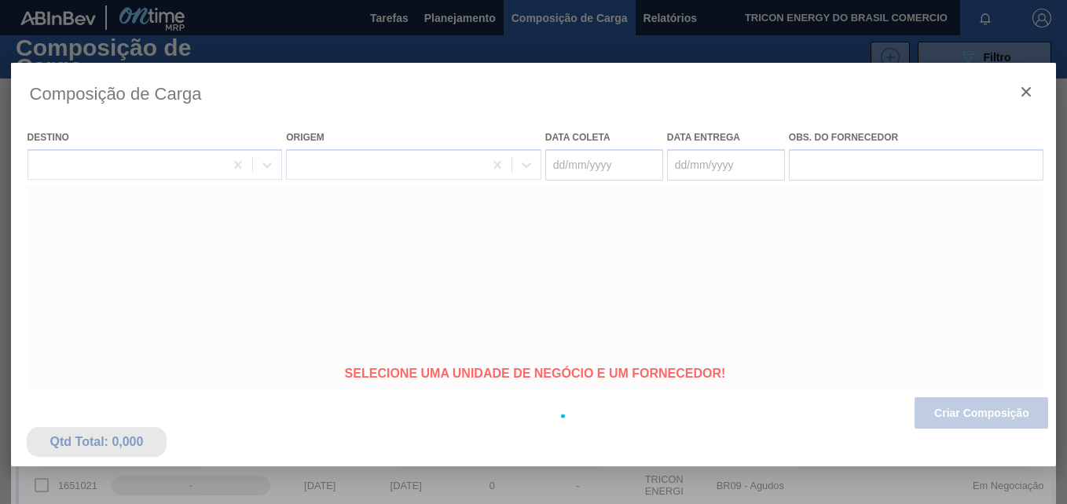
type coleta "[DATE]"
type entrega "[DATE]"
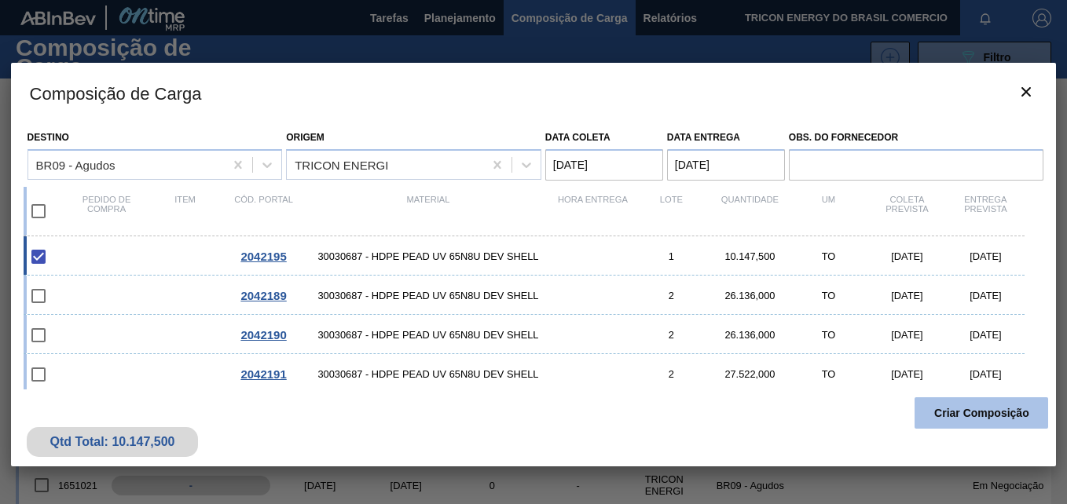
click at [986, 415] on button "Criar Composição" at bounding box center [981, 412] width 134 height 31
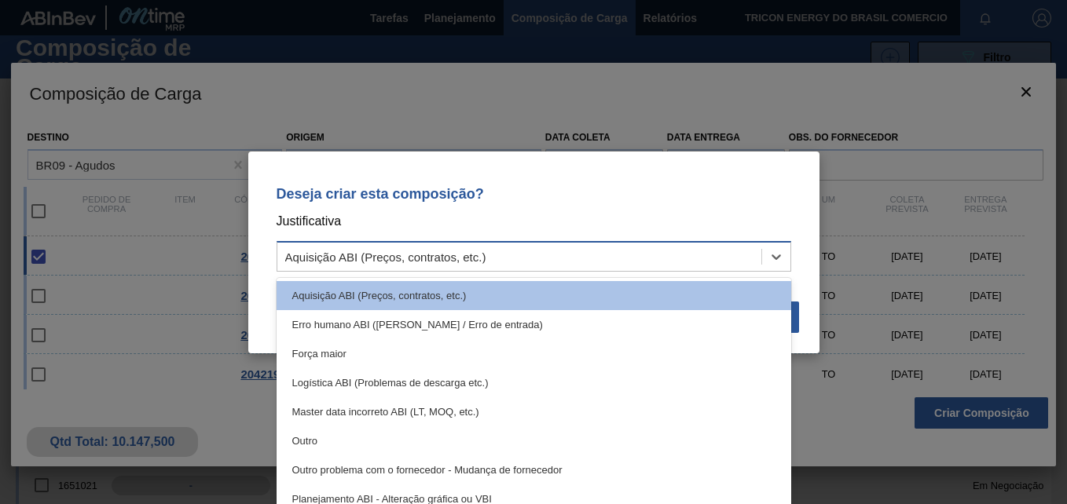
click at [419, 250] on div "Aquisição ABI (Preços, contratos, etc.)" at bounding box center [385, 256] width 201 height 13
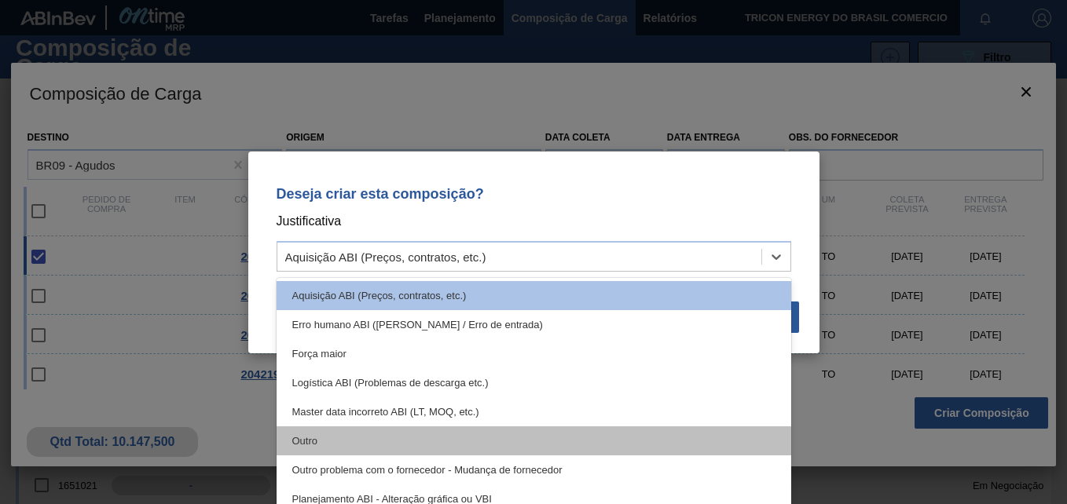
click at [384, 436] on div "Outro" at bounding box center [533, 440] width 514 height 29
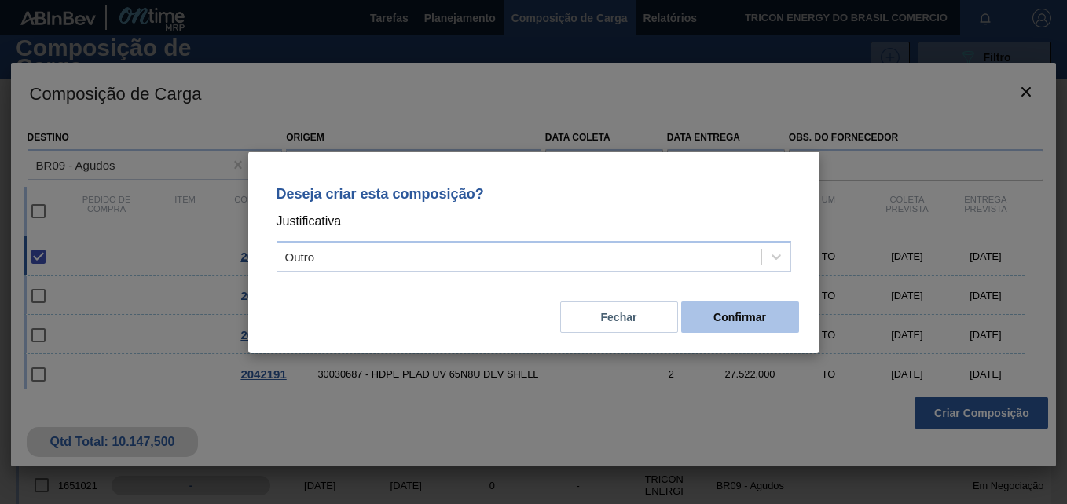
click at [719, 313] on button "Confirmar" at bounding box center [740, 317] width 118 height 31
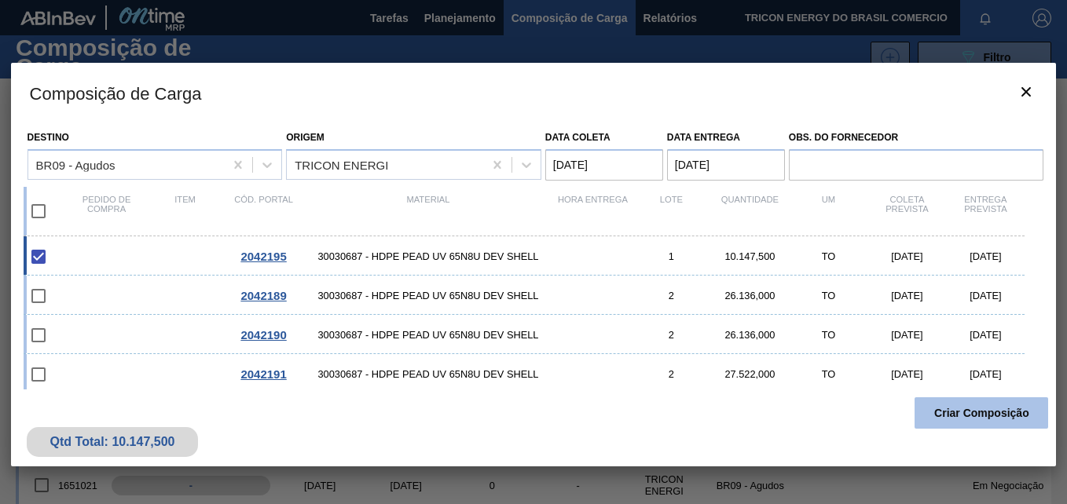
click at [1001, 418] on button "Criar Composição" at bounding box center [981, 412] width 134 height 31
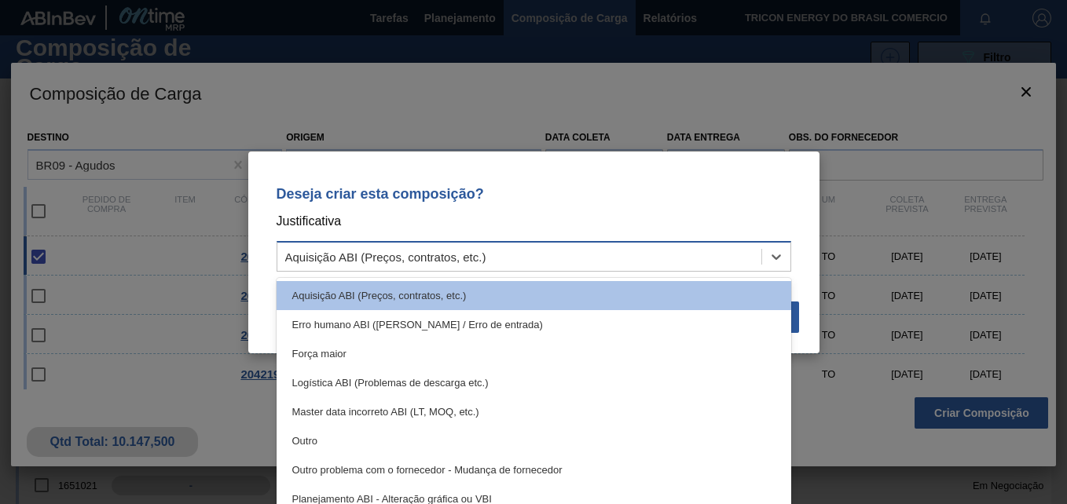
click at [622, 257] on div "Aquisição ABI (Preços, contratos, etc.)" at bounding box center [519, 256] width 484 height 23
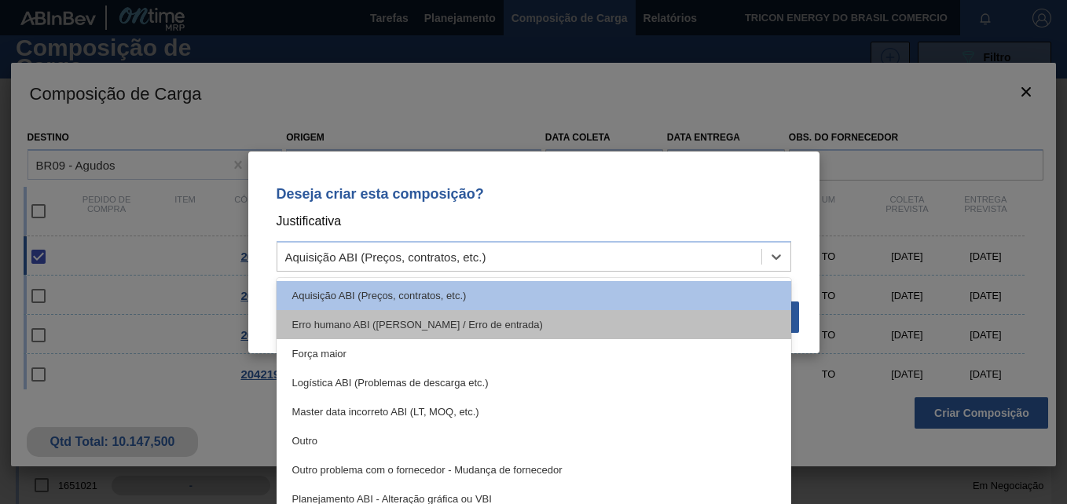
click at [350, 320] on div "Erro humano ABI ([PERSON_NAME] / Erro de entrada)" at bounding box center [533, 324] width 514 height 29
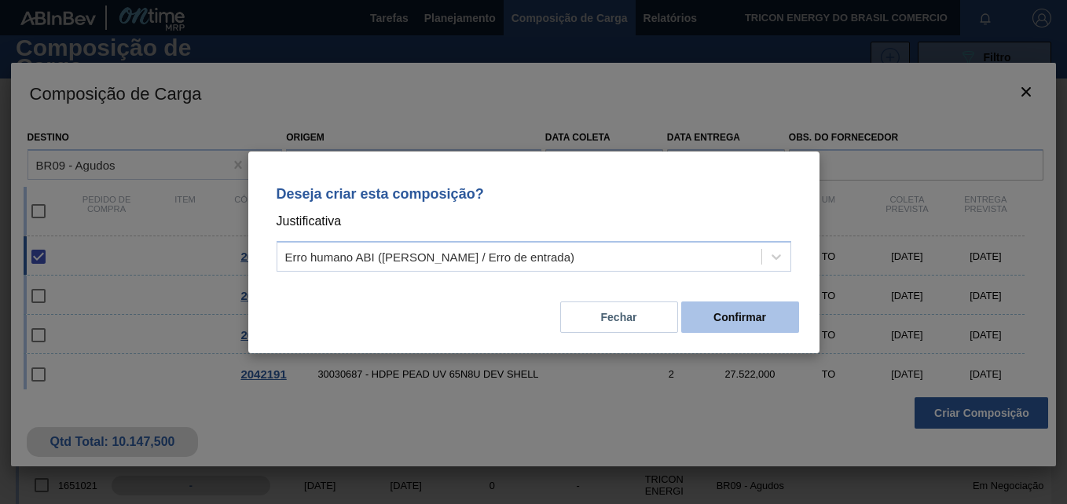
click at [738, 313] on button "Confirmar" at bounding box center [740, 317] width 118 height 31
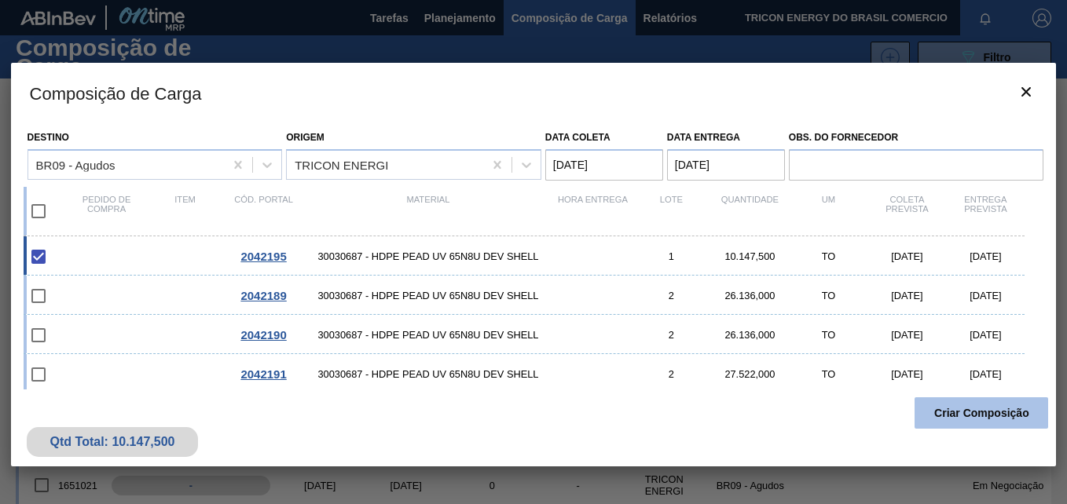
click at [972, 413] on button "Criar Composição" at bounding box center [981, 412] width 134 height 31
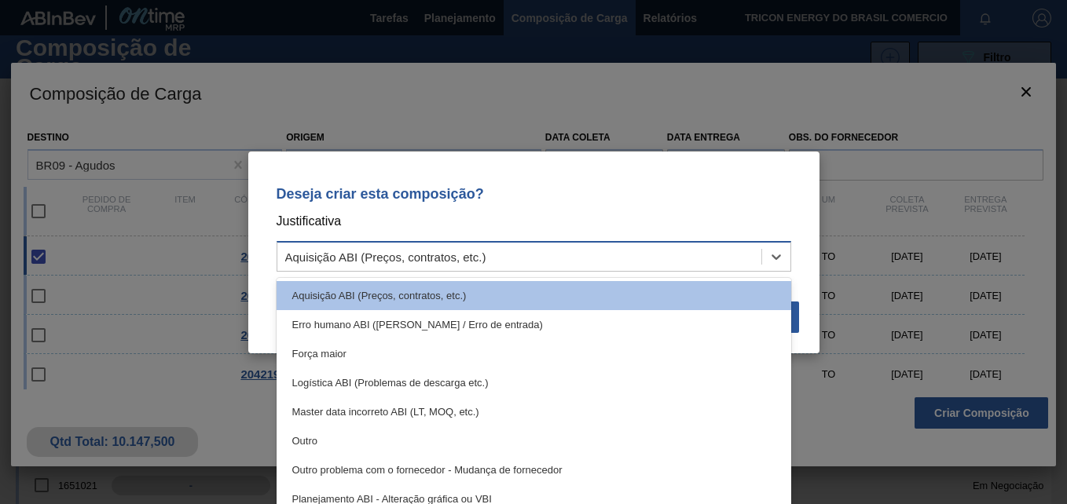
click at [440, 253] on div "Aquisição ABI (Preços, contratos, etc.)" at bounding box center [385, 256] width 201 height 13
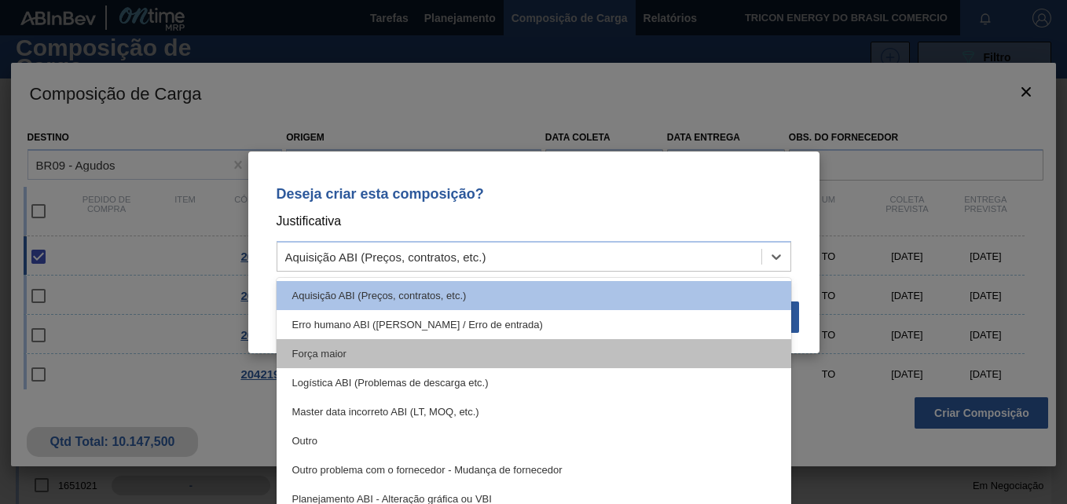
click at [357, 346] on div "Força maior" at bounding box center [533, 353] width 514 height 29
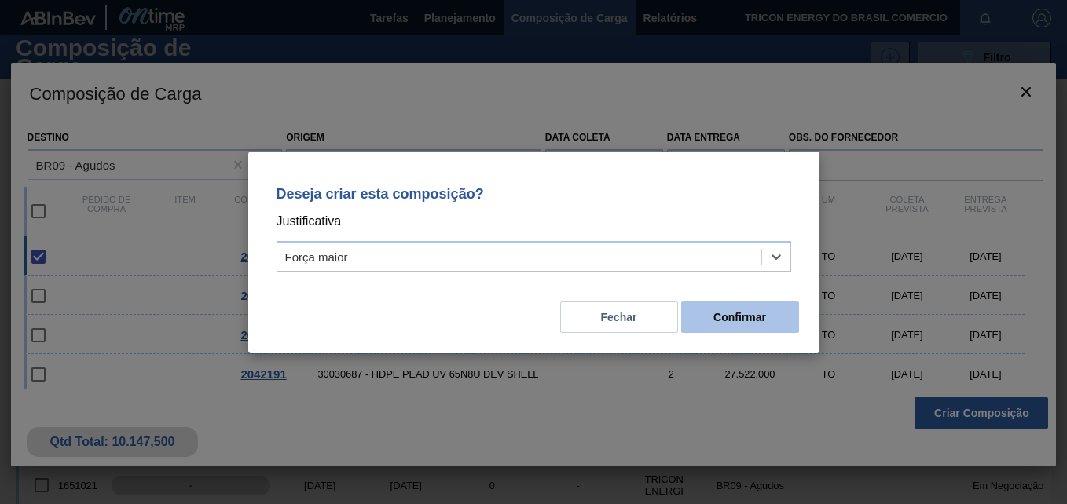
click at [732, 321] on button "Confirmar" at bounding box center [740, 317] width 118 height 31
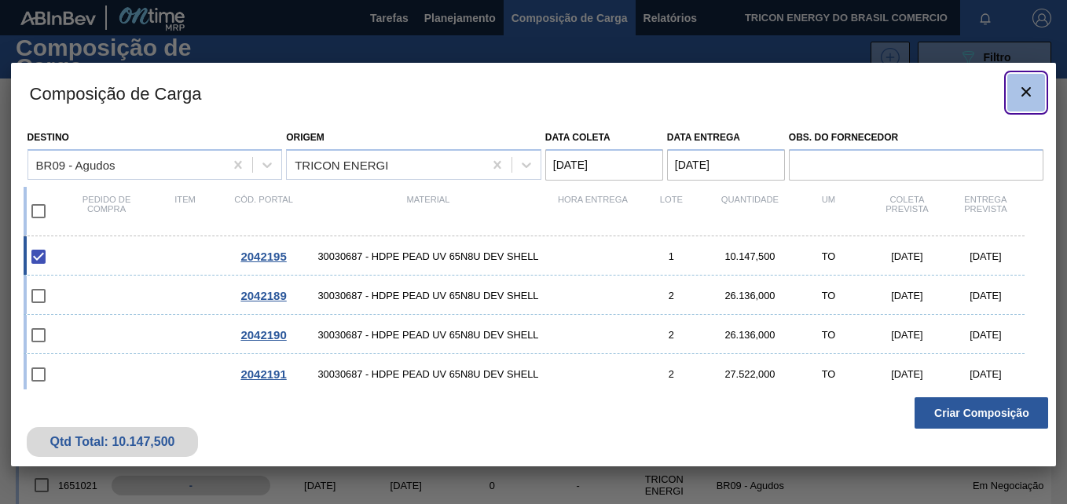
click at [1034, 104] on button "botão de ícone" at bounding box center [1026, 93] width 38 height 38
